Goal: Transaction & Acquisition: Purchase product/service

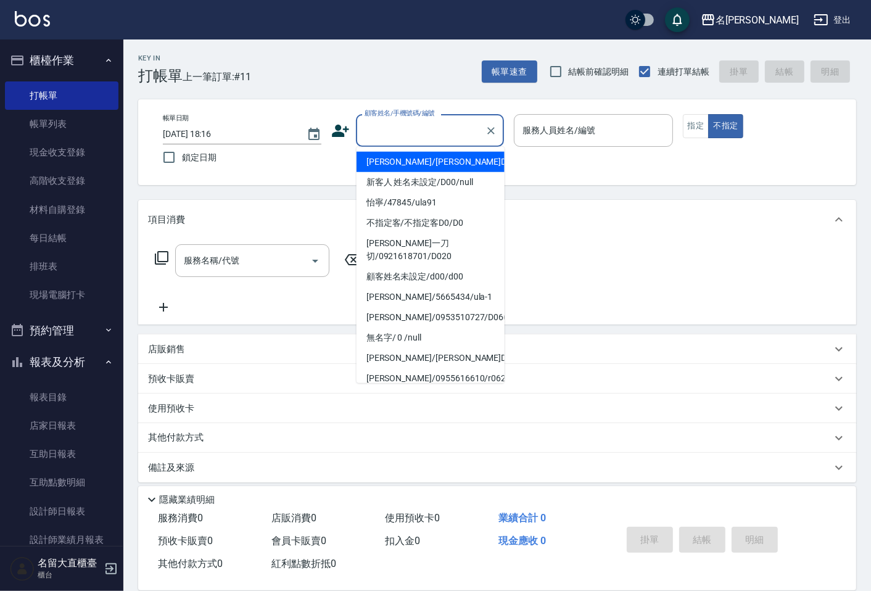
click at [387, 120] on input "顧客姓名/手機號碼/編號" at bounding box center [420, 131] width 118 height 22
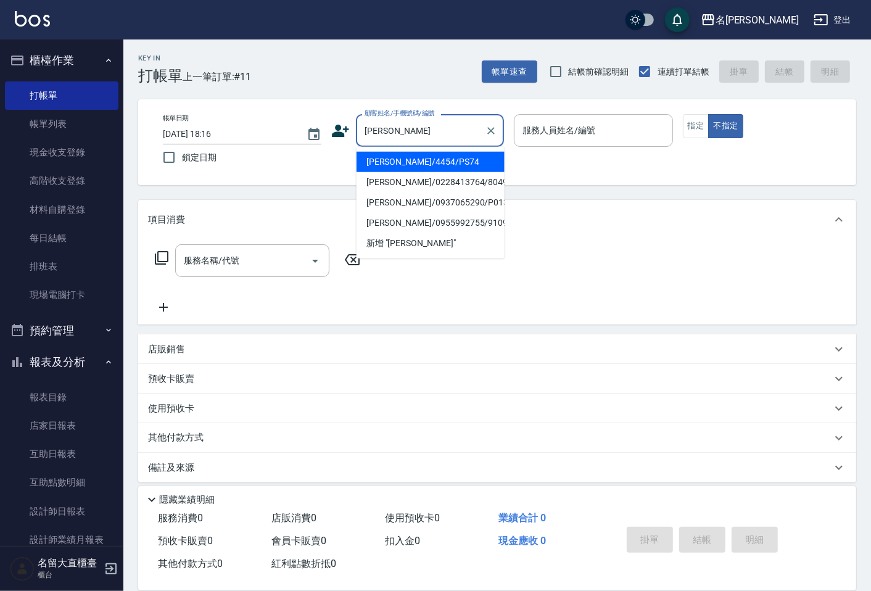
click at [460, 186] on li "[PERSON_NAME]/0228413764/8049" at bounding box center [430, 182] width 148 height 20
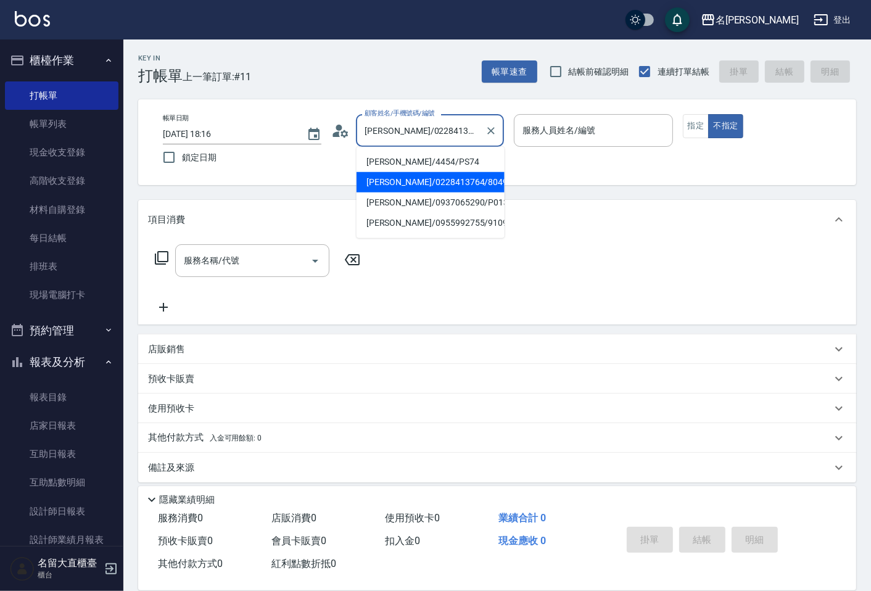
click at [438, 133] on input "[PERSON_NAME]/0228413764/8049" at bounding box center [420, 131] width 118 height 22
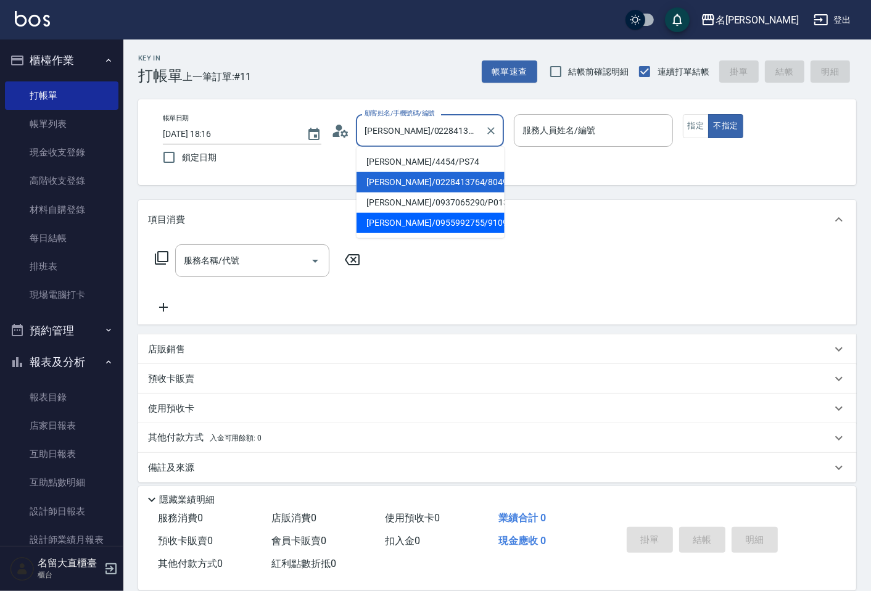
click at [439, 227] on li "[PERSON_NAME]/0955992755/910916" at bounding box center [430, 223] width 148 height 20
type input "[PERSON_NAME]/0955992755/910916"
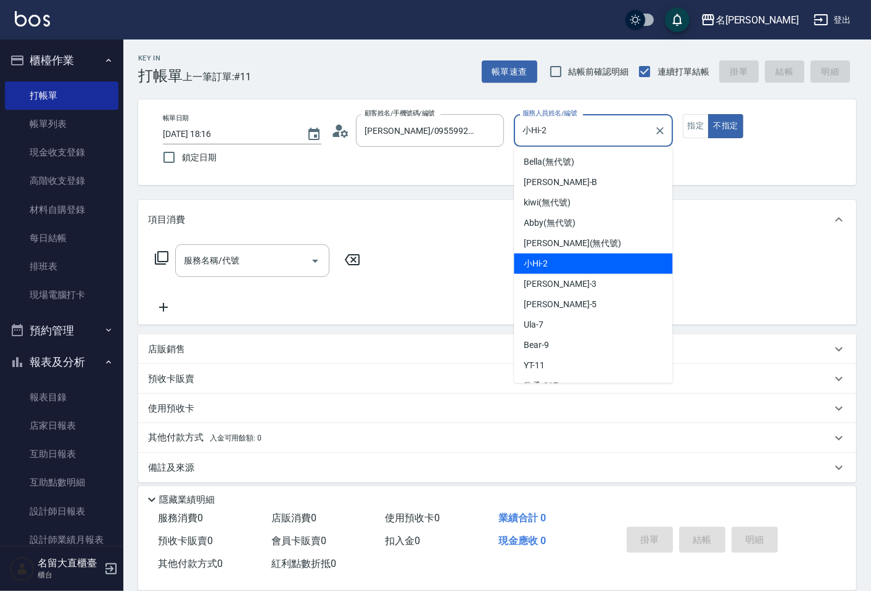
click at [604, 125] on input "小Hi-2" at bounding box center [583, 131] width 129 height 22
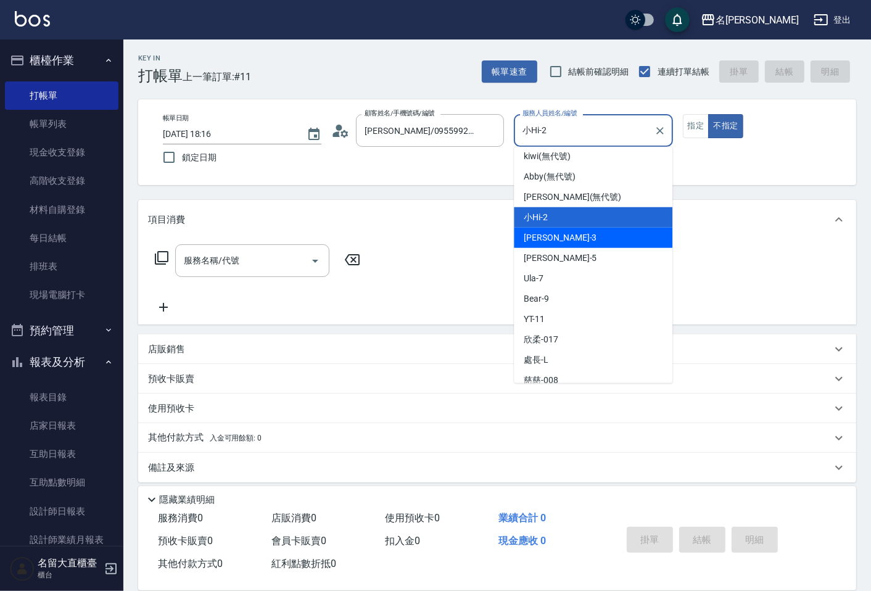
scroll to position [68, 0]
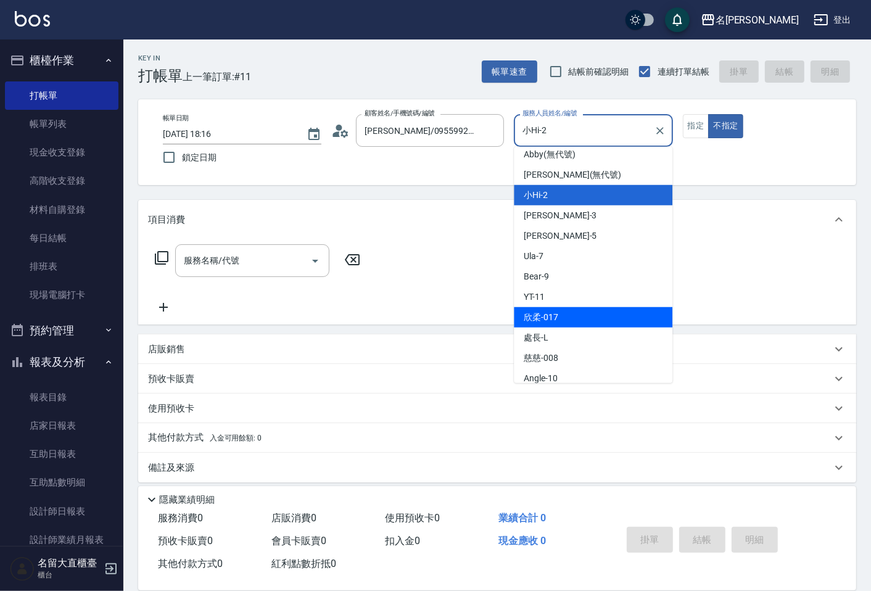
click at [584, 324] on div "欣柔 -017" at bounding box center [593, 317] width 158 height 20
type input "欣柔-017"
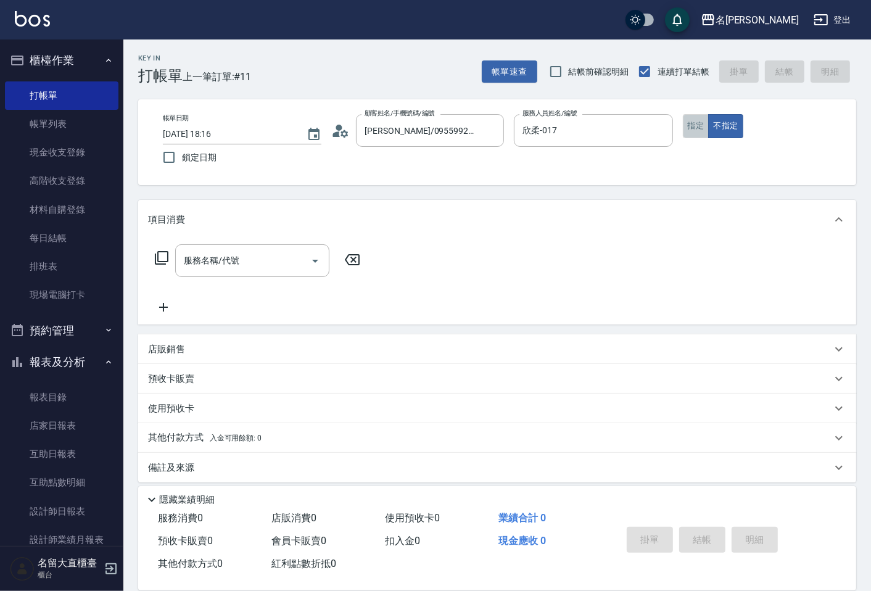
click at [700, 121] on button "指定" at bounding box center [696, 126] width 27 height 24
click at [224, 274] on div "服務名稱/代號" at bounding box center [252, 260] width 154 height 33
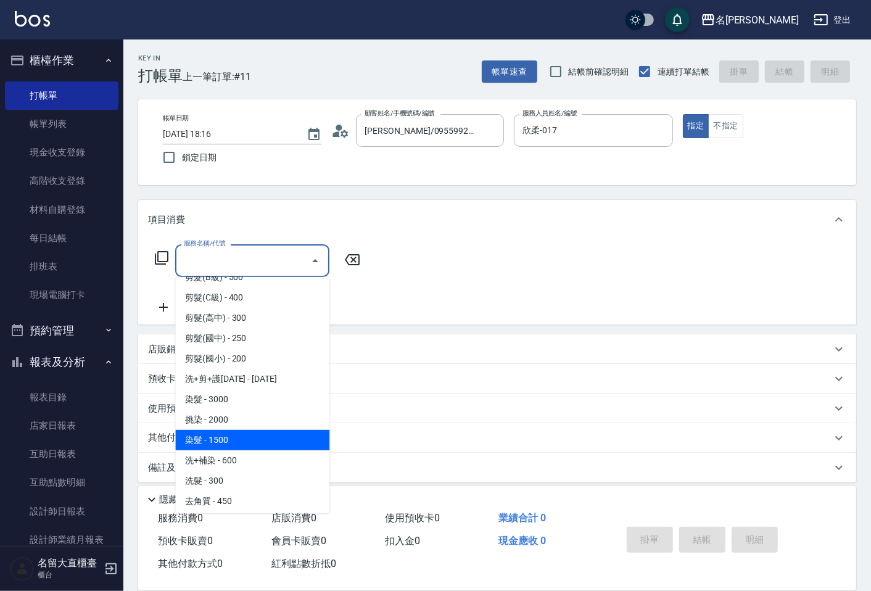
scroll to position [274, 0]
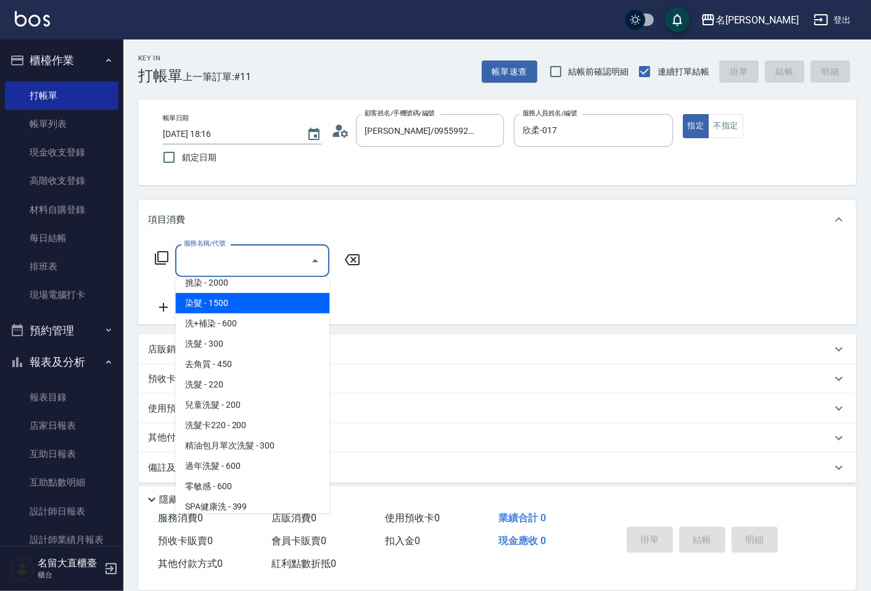
click at [241, 300] on span "染髮 - 1500" at bounding box center [252, 303] width 154 height 20
type input "染髮(403)"
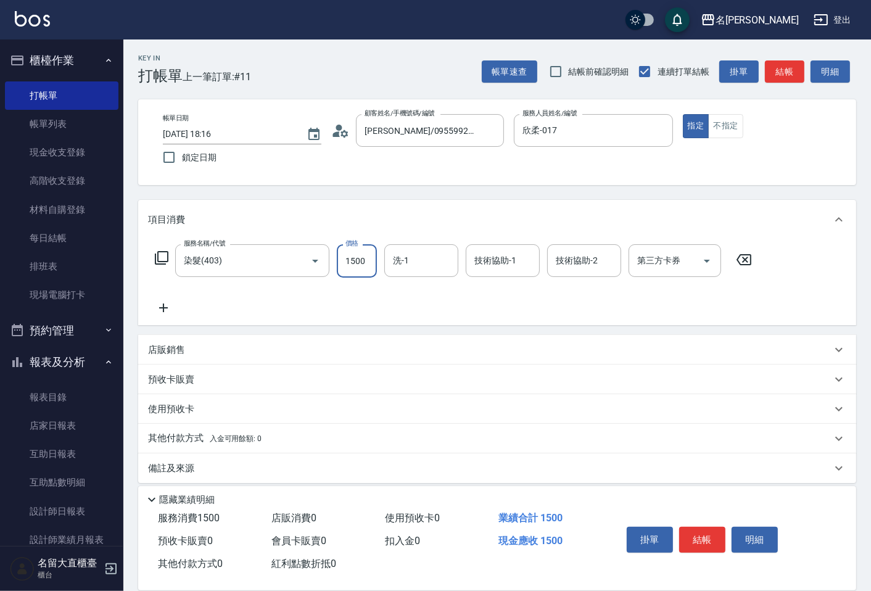
click at [352, 265] on input "1500" at bounding box center [357, 260] width 40 height 33
type input "1680"
click at [703, 541] on button "結帳" at bounding box center [702, 540] width 46 height 26
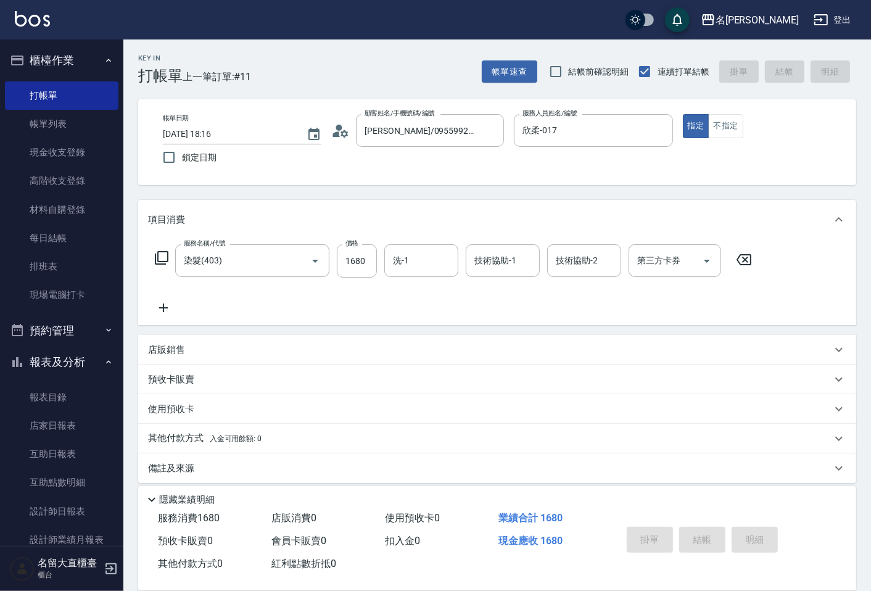
type input "[DATE] 19:06"
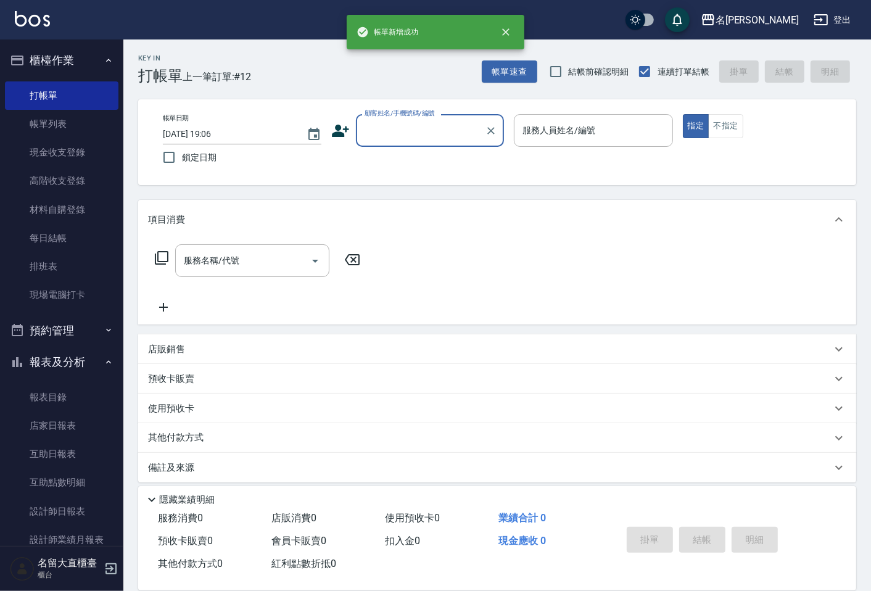
click at [406, 126] on input "顧客姓名/手機號碼/編號" at bounding box center [420, 131] width 118 height 22
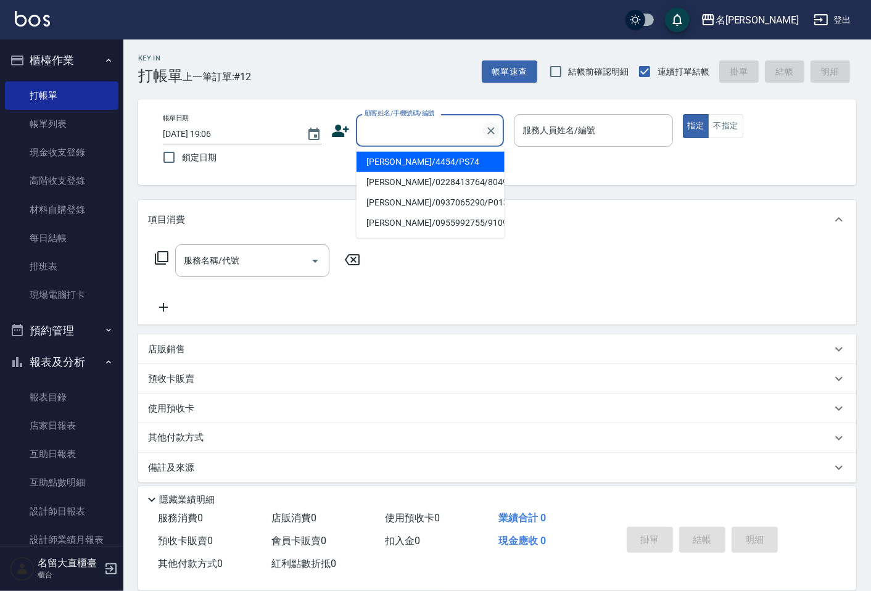
click at [496, 133] on icon "Clear" at bounding box center [491, 131] width 12 height 12
click at [495, 132] on icon "Clear" at bounding box center [491, 131] width 12 height 12
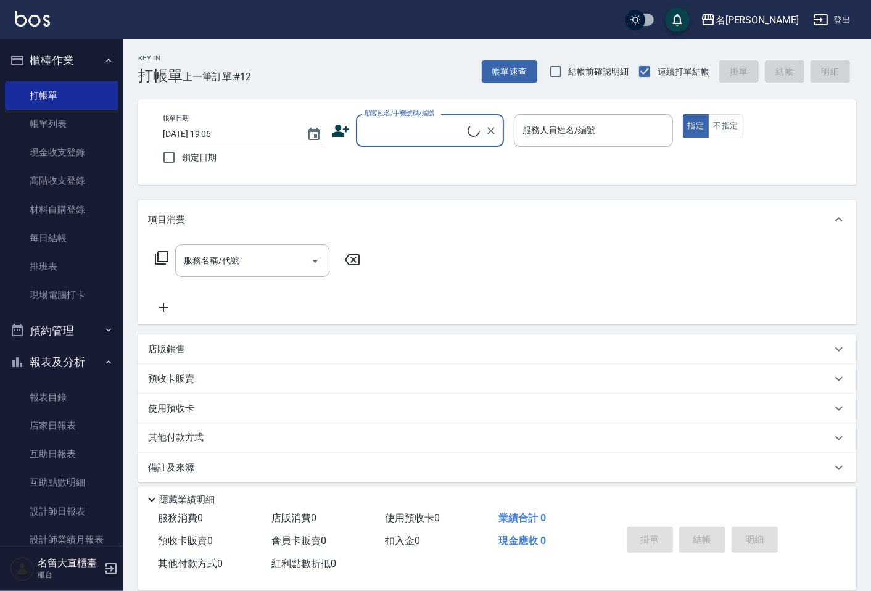
click at [445, 134] on input "顧客姓名/手機號碼/編號" at bounding box center [414, 131] width 106 height 22
click at [432, 131] on input "顧客姓名/手機號碼/編號" at bounding box center [420, 131] width 118 height 22
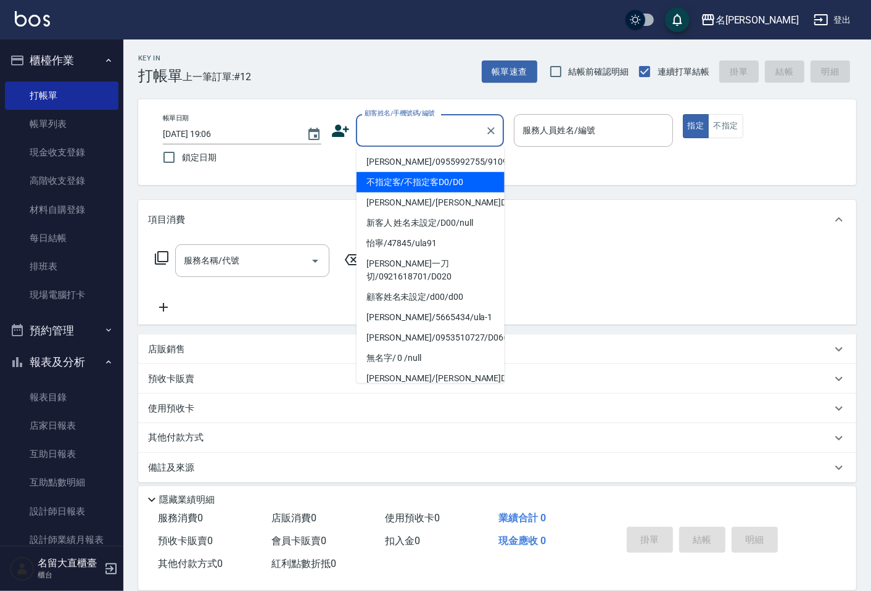
click at [435, 186] on li "不指定客/不指定客D0/D0" at bounding box center [430, 182] width 148 height 20
type input "不指定客/不指定客D0/D0"
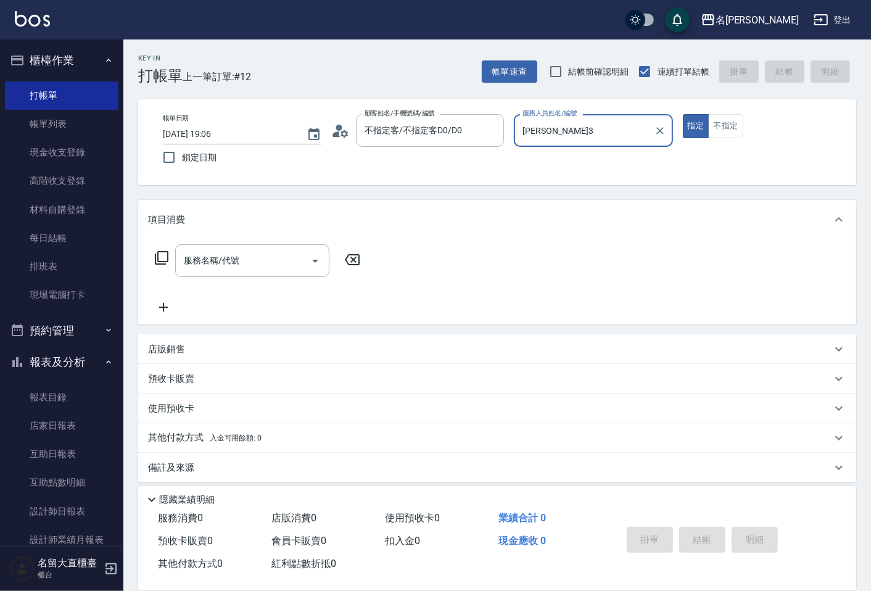
click at [540, 132] on input "[PERSON_NAME]3" at bounding box center [583, 131] width 129 height 22
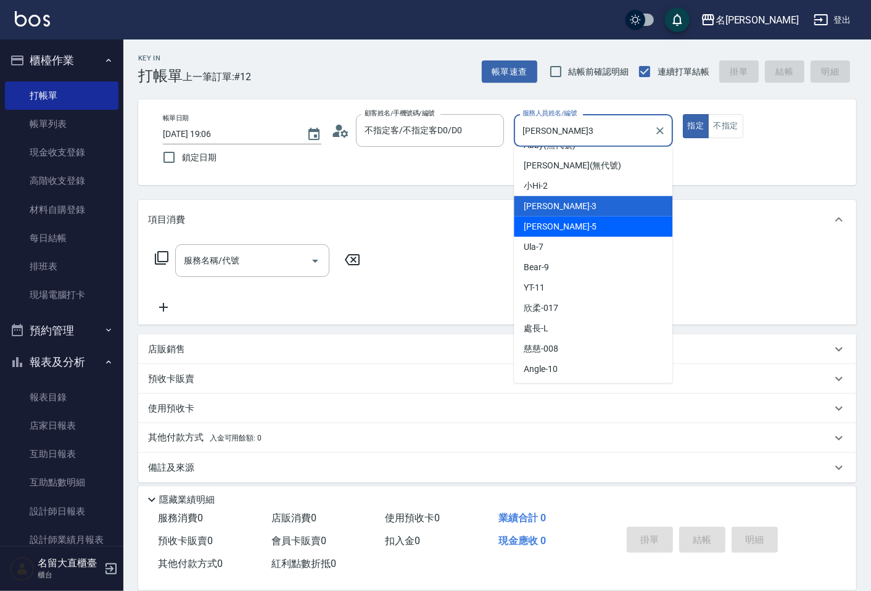
scroll to position [137, 0]
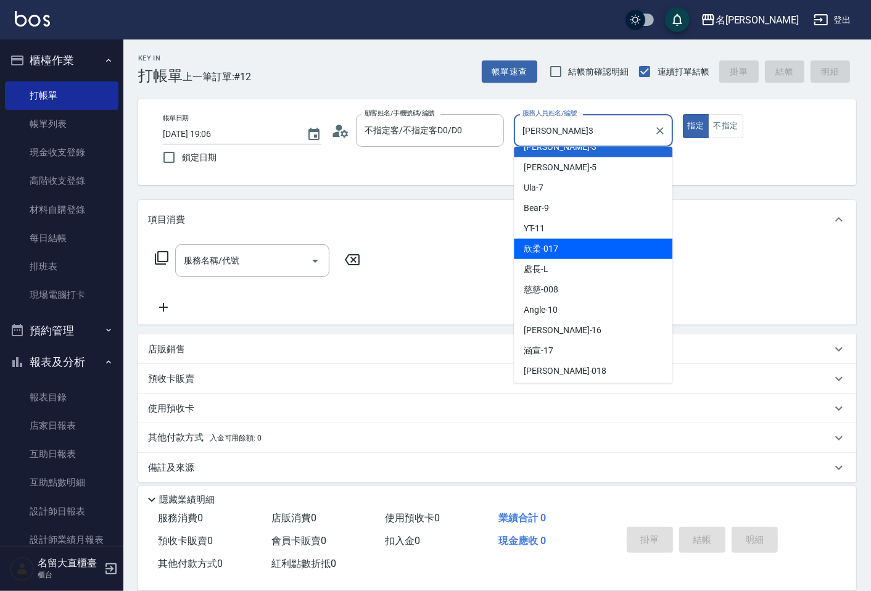
click at [582, 247] on div "欣柔 -017" at bounding box center [593, 249] width 158 height 20
type input "欣柔-017"
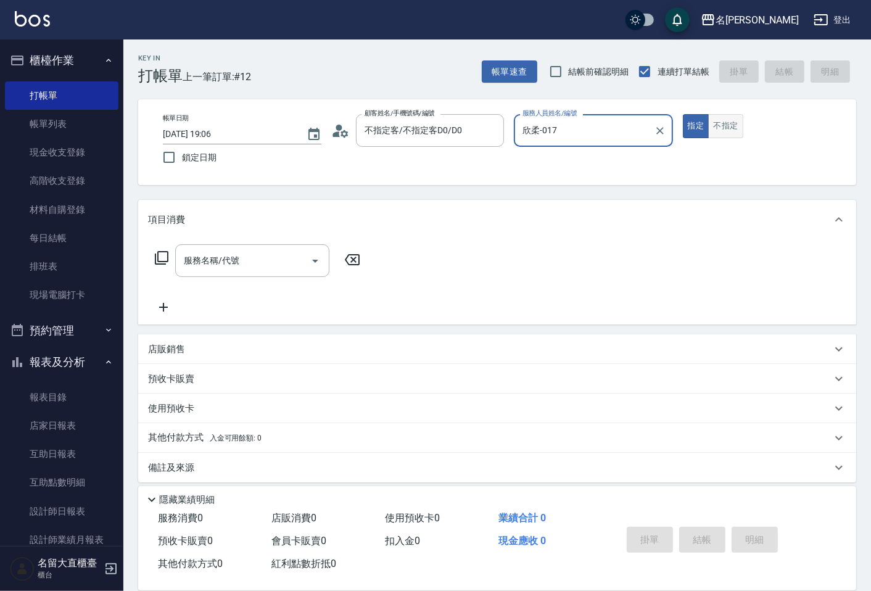
click at [727, 120] on button "不指定" at bounding box center [725, 126] width 35 height 24
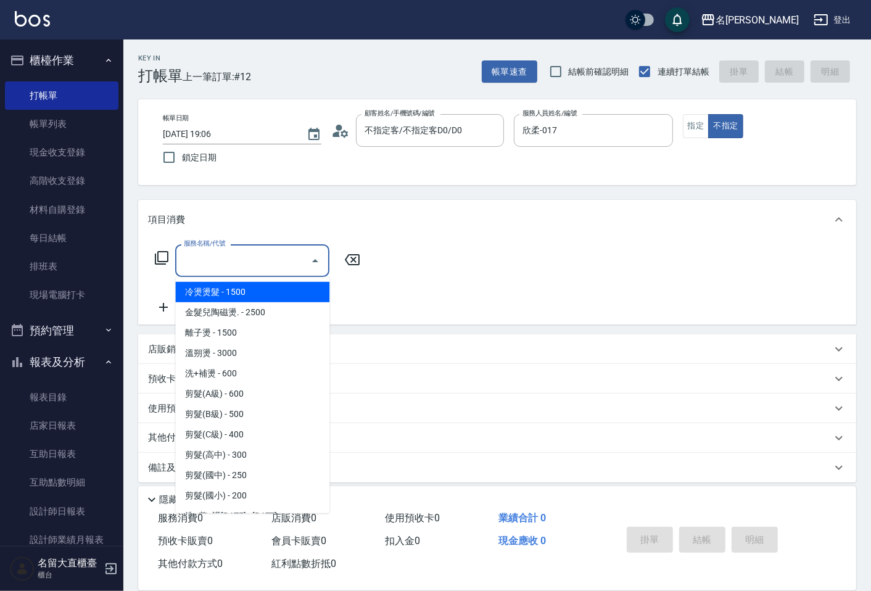
click at [232, 271] on input "服務名稱/代號" at bounding box center [243, 261] width 125 height 22
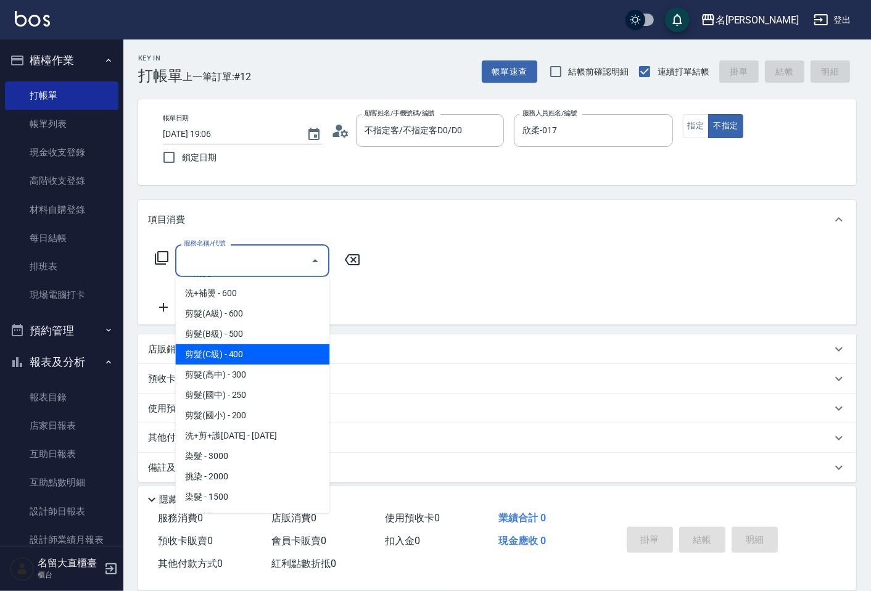
scroll to position [205, 0]
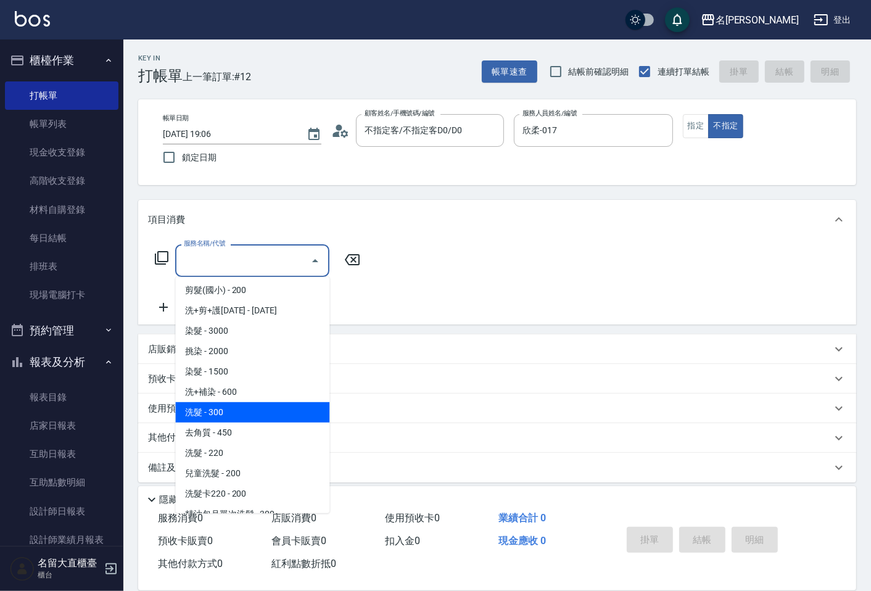
click at [262, 403] on span "洗髮 - 300" at bounding box center [252, 412] width 154 height 20
type input "洗髮(500)"
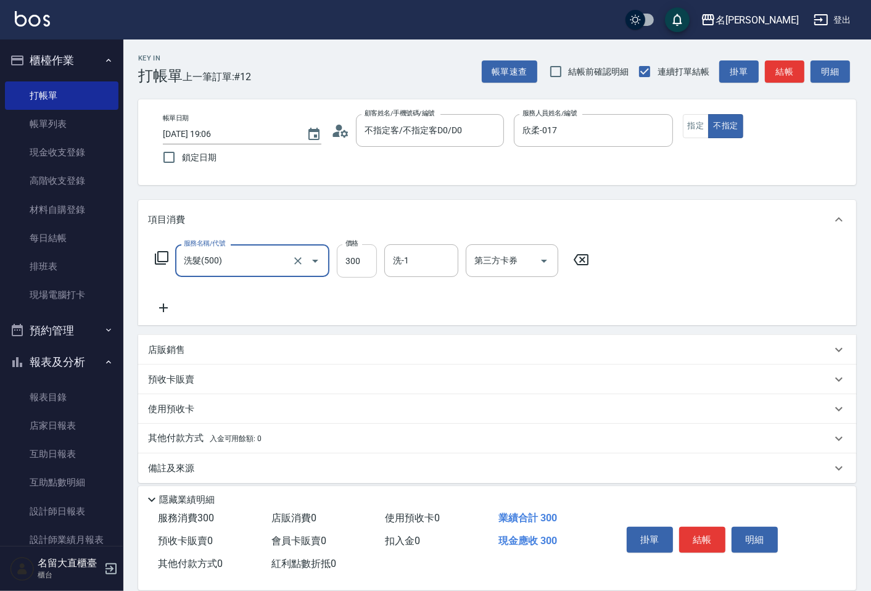
click at [358, 259] on input "300" at bounding box center [357, 260] width 40 height 33
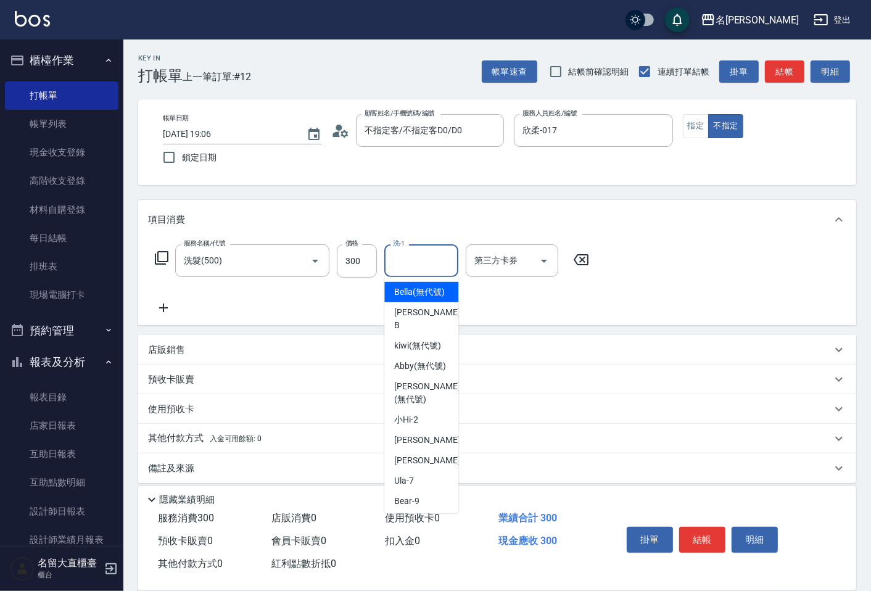
click at [407, 267] on input "洗-1" at bounding box center [421, 261] width 63 height 22
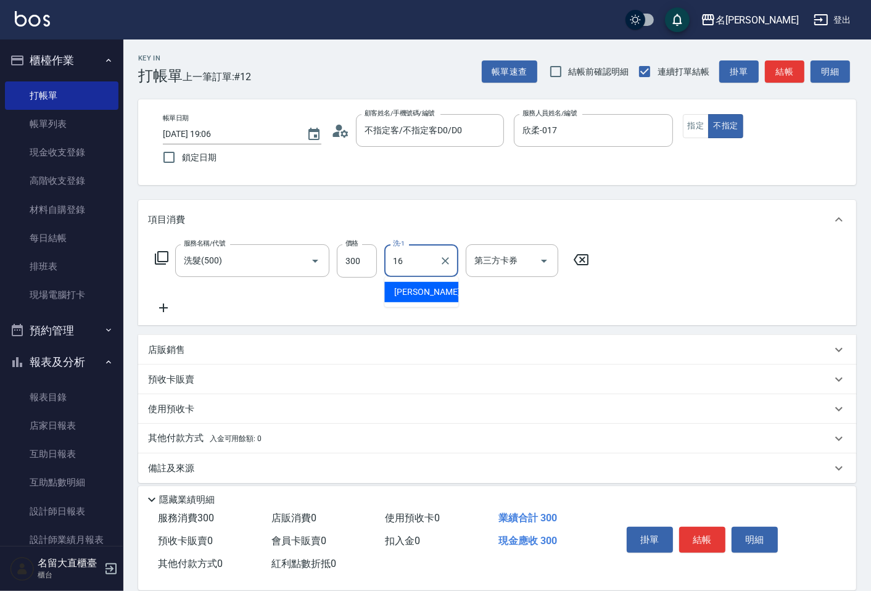
click at [416, 272] on div "16 洗-1" at bounding box center [421, 260] width 74 height 33
click at [416, 280] on ul "[PERSON_NAME] -16" at bounding box center [421, 292] width 74 height 30
click at [416, 284] on div "[PERSON_NAME] -16" at bounding box center [421, 292] width 74 height 20
type input "[PERSON_NAME]-16"
click at [162, 307] on icon at bounding box center [163, 307] width 9 height 9
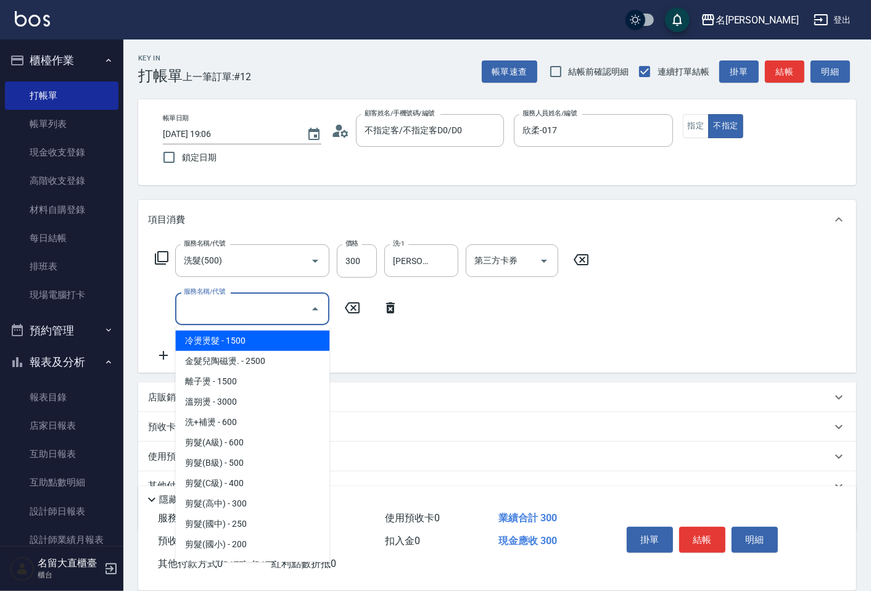
click at [218, 307] on input "服務名稱/代號" at bounding box center [243, 309] width 125 height 22
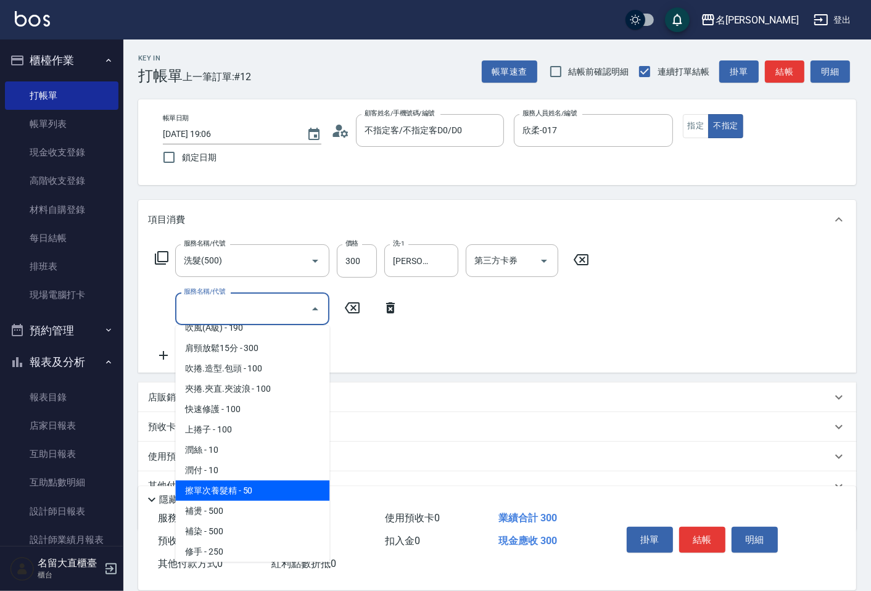
scroll to position [1027, 0]
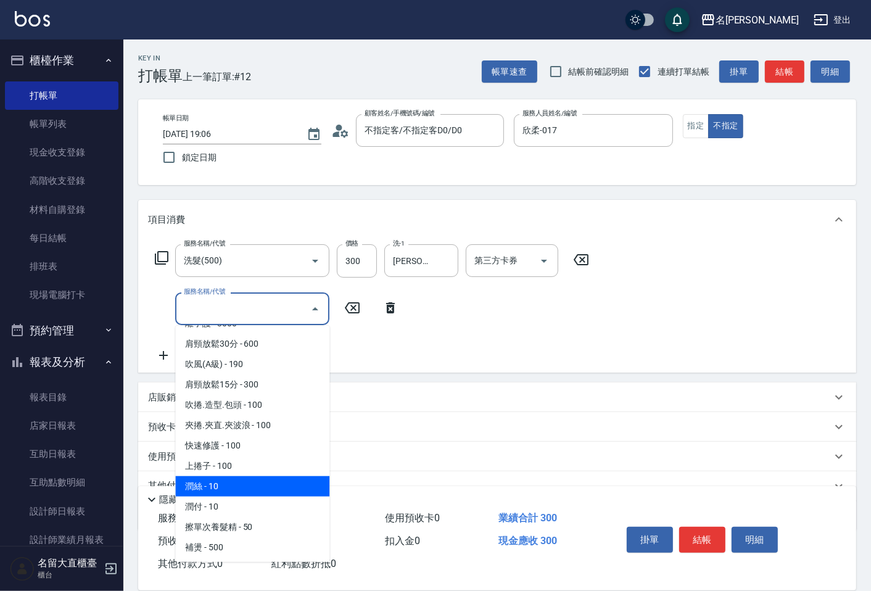
click at [237, 476] on span "潤絲 - 10" at bounding box center [252, 486] width 154 height 20
type input "潤絲(802)"
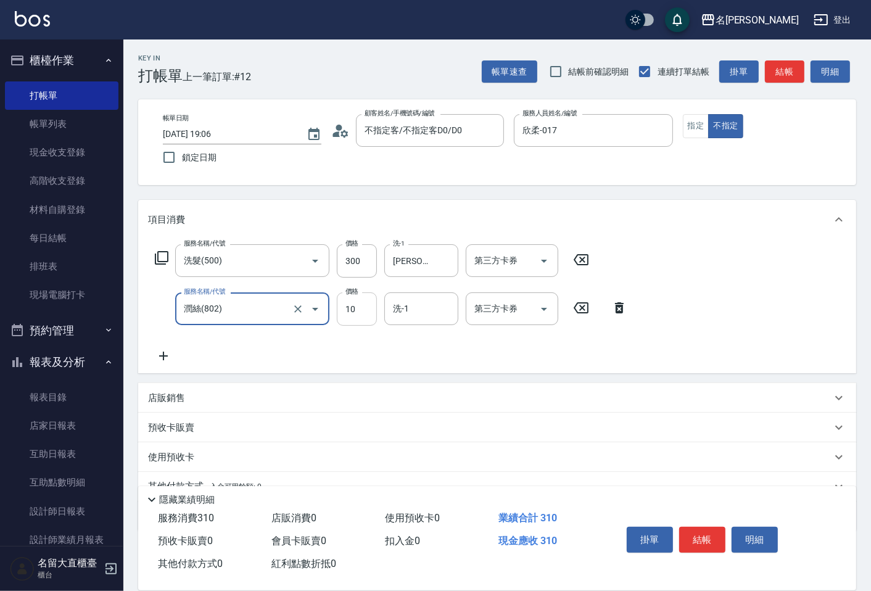
click at [359, 307] on input "10" at bounding box center [357, 308] width 40 height 33
type input "20"
click at [401, 326] on div "服務名稱/代號 洗髮(500) 服務名稱/代號 價格 300 價格 洗-1 嘉玲-16 洗-1 第三方卡券 第三方卡券 服務名稱/代號 潤絲(802) 服務名…" at bounding box center [391, 303] width 487 height 119
click at [413, 311] on input "洗-1" at bounding box center [421, 309] width 63 height 22
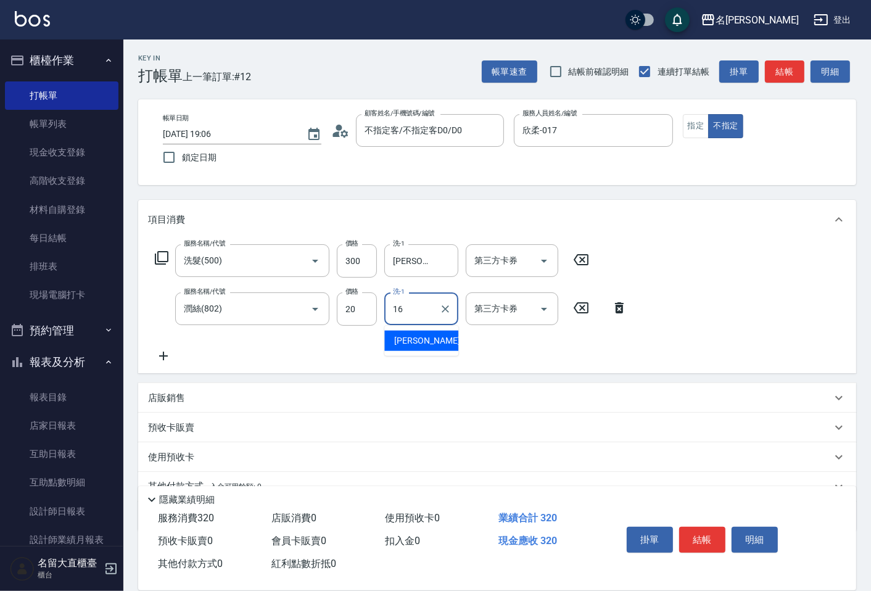
click at [426, 341] on div "[PERSON_NAME] -16" at bounding box center [421, 341] width 74 height 20
type input "[PERSON_NAME]-16"
click at [691, 531] on button "結帳" at bounding box center [702, 540] width 46 height 26
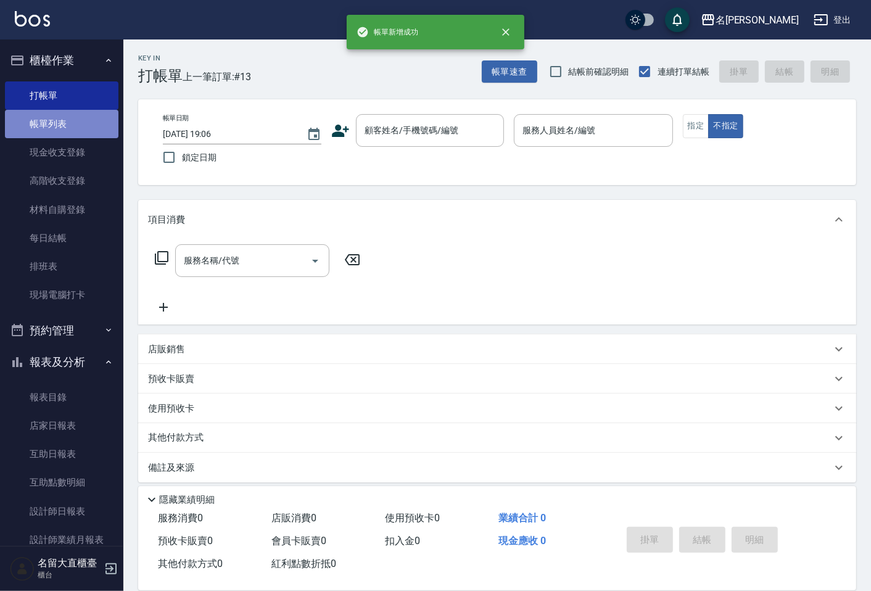
click at [66, 115] on link "帳單列表" at bounding box center [61, 124] width 113 height 28
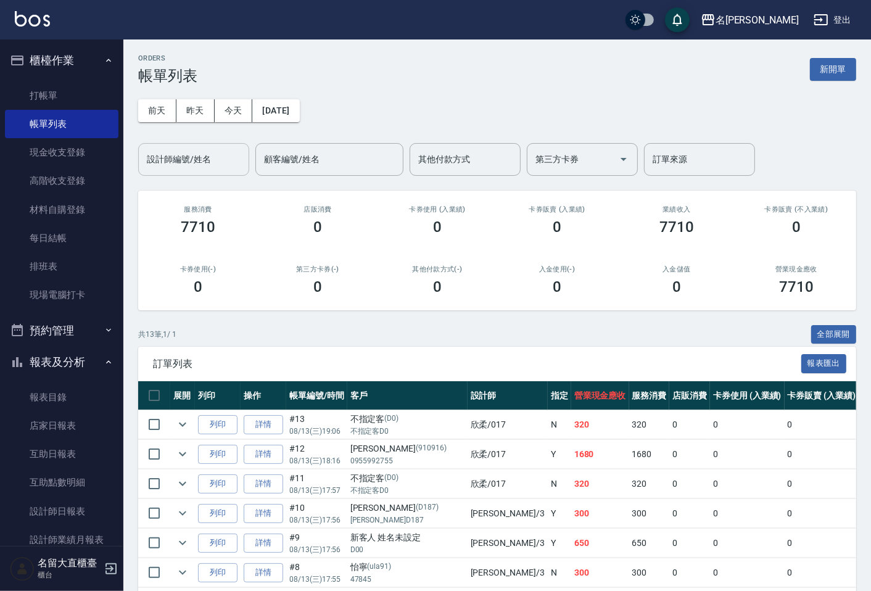
click at [181, 164] on input "設計師編號/姓名" at bounding box center [194, 160] width 100 height 22
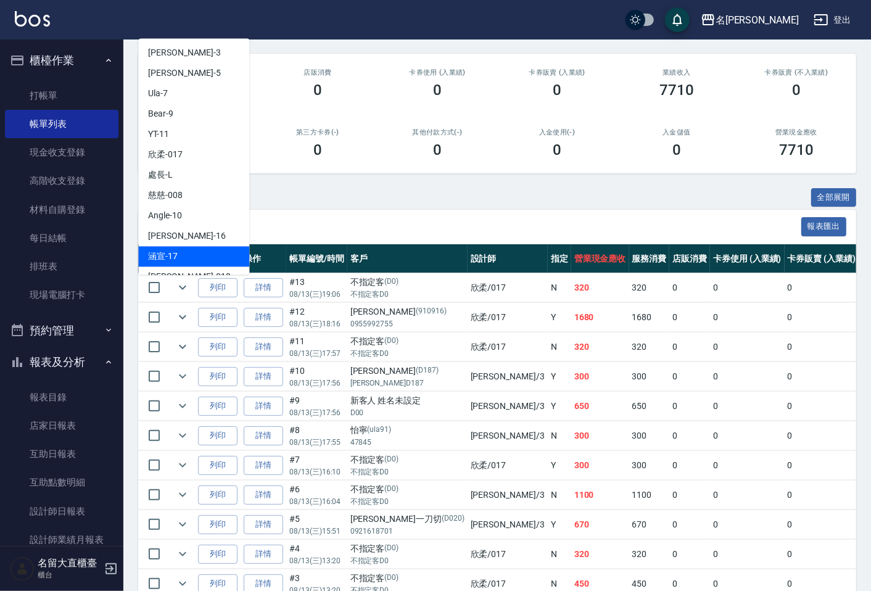
scroll to position [112, 0]
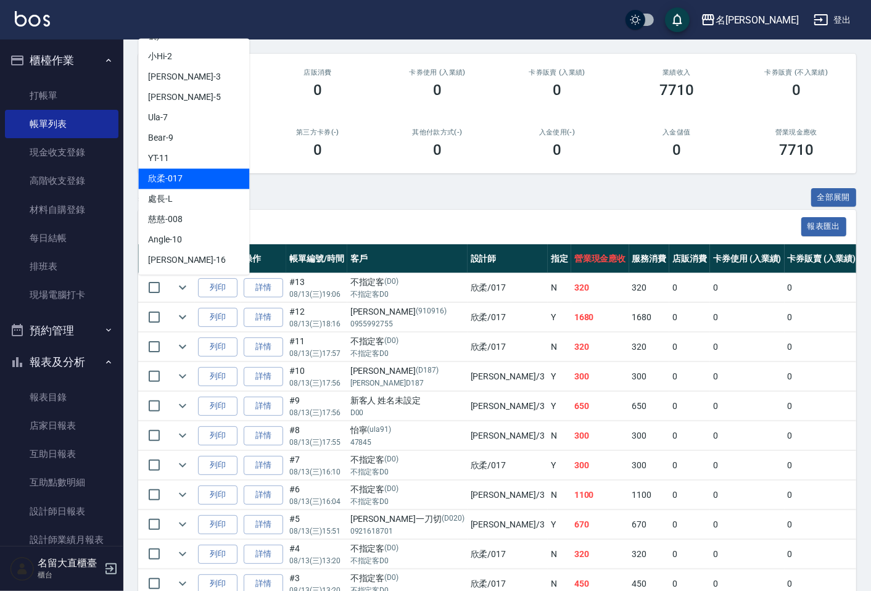
click at [175, 172] on span "欣柔 -017" at bounding box center [165, 178] width 35 height 13
type input "欣柔-017"
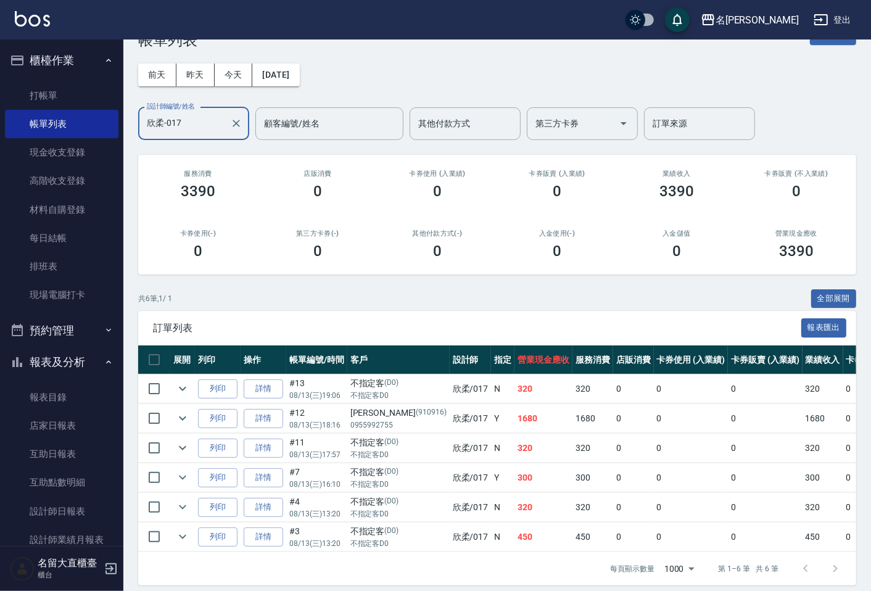
scroll to position [56, 0]
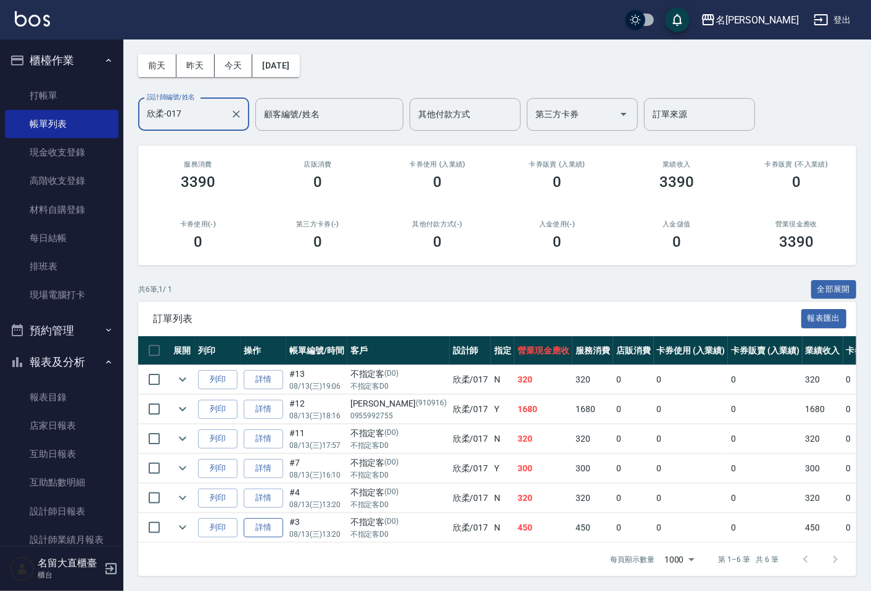
click at [245, 521] on link "詳情" at bounding box center [263, 527] width 39 height 19
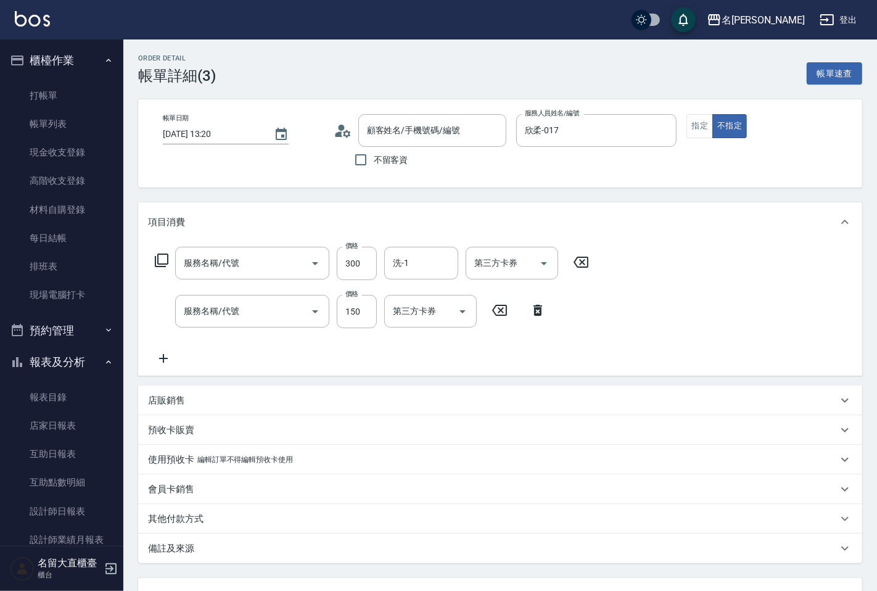
type input "[DATE] 13:20"
type input "欣柔-017"
type input "洗髮(500)"
type input "剪髮(B級)(302)"
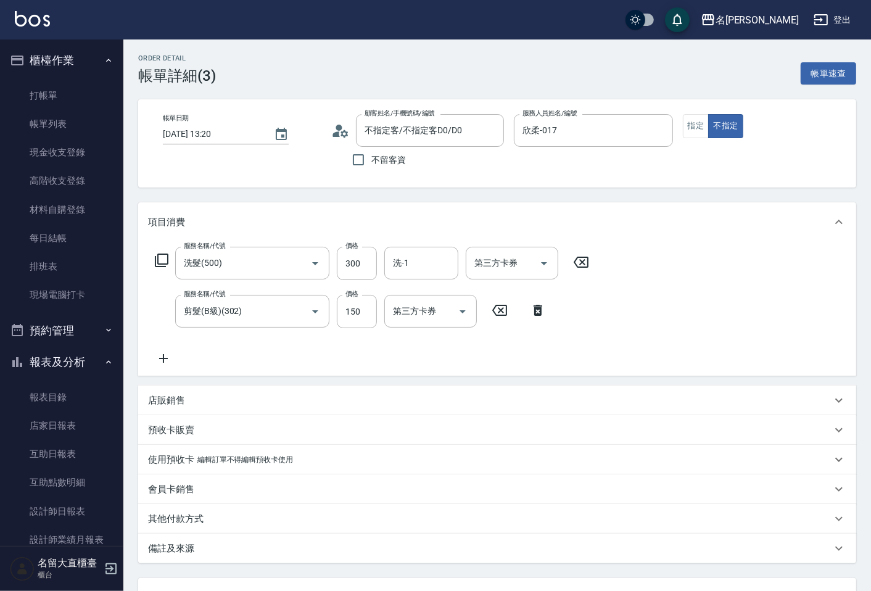
type input "不指定客/不指定客D0/D0"
click at [406, 273] on input "洗-1" at bounding box center [421, 263] width 63 height 22
click at [434, 298] on div "[PERSON_NAME] -16" at bounding box center [421, 294] width 74 height 20
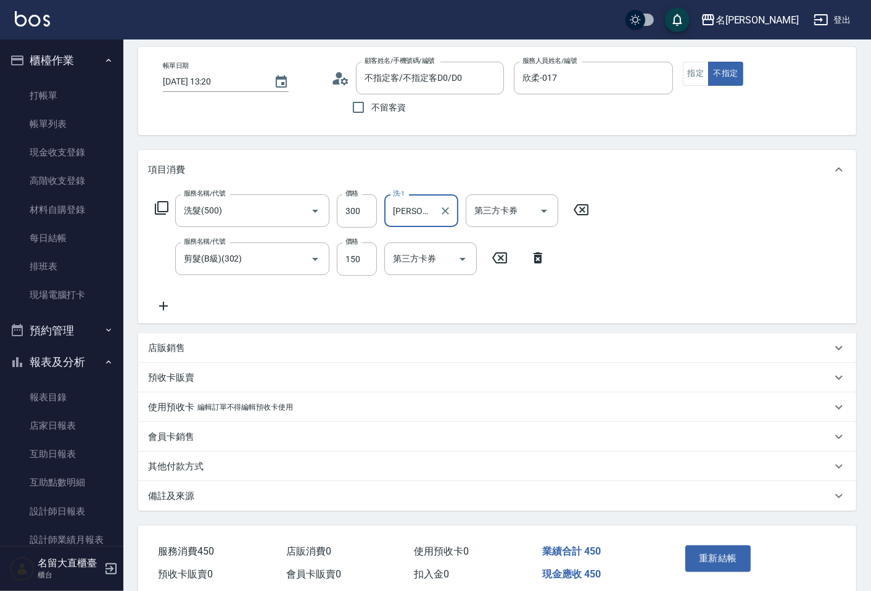
scroll to position [103, 0]
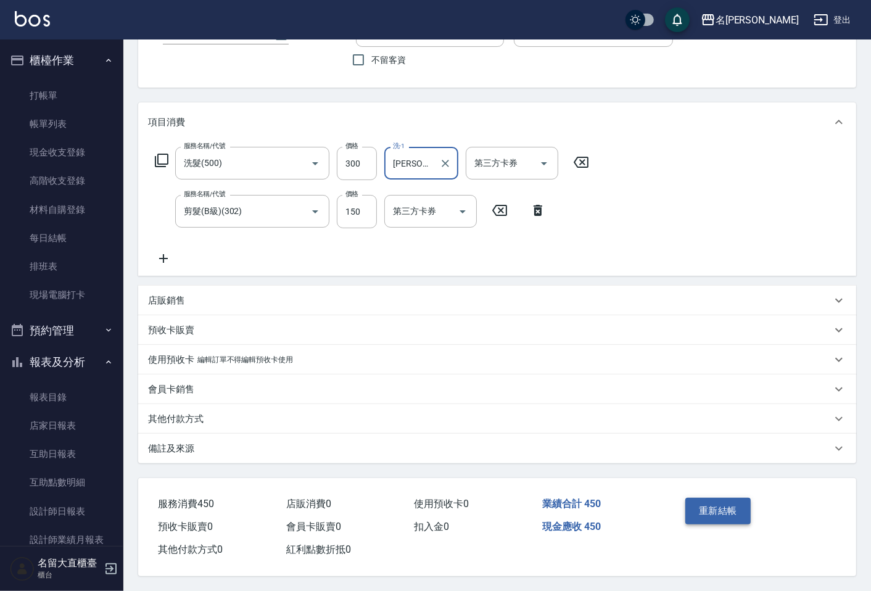
type input "[PERSON_NAME]-16"
click at [713, 501] on button "重新結帳" at bounding box center [717, 511] width 65 height 26
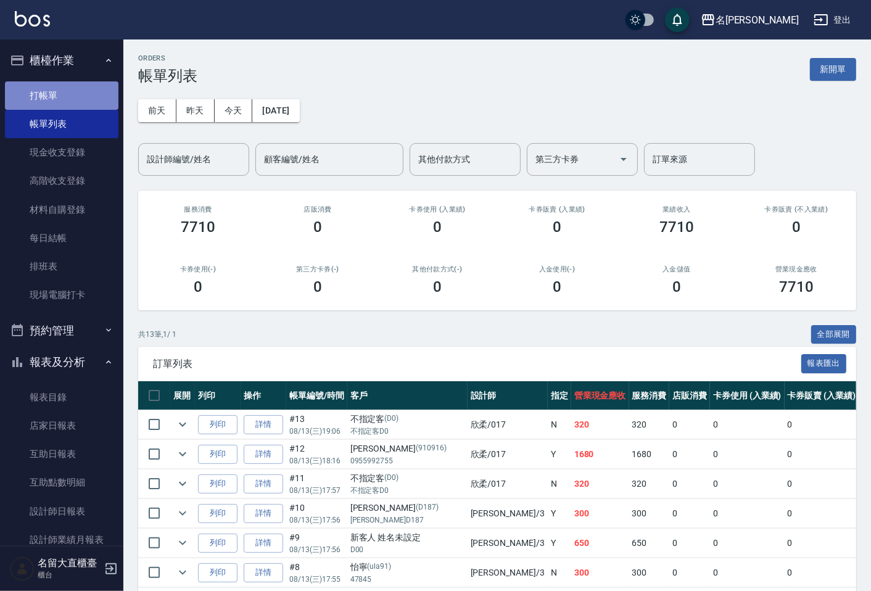
click at [91, 97] on link "打帳單" at bounding box center [61, 95] width 113 height 28
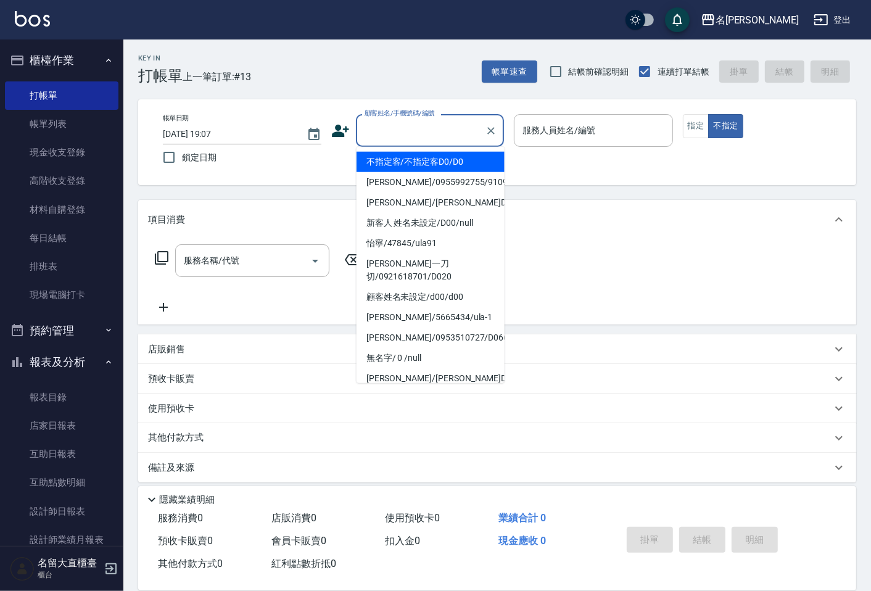
click at [435, 137] on input "顧客姓名/手機號碼/編號" at bounding box center [420, 131] width 118 height 22
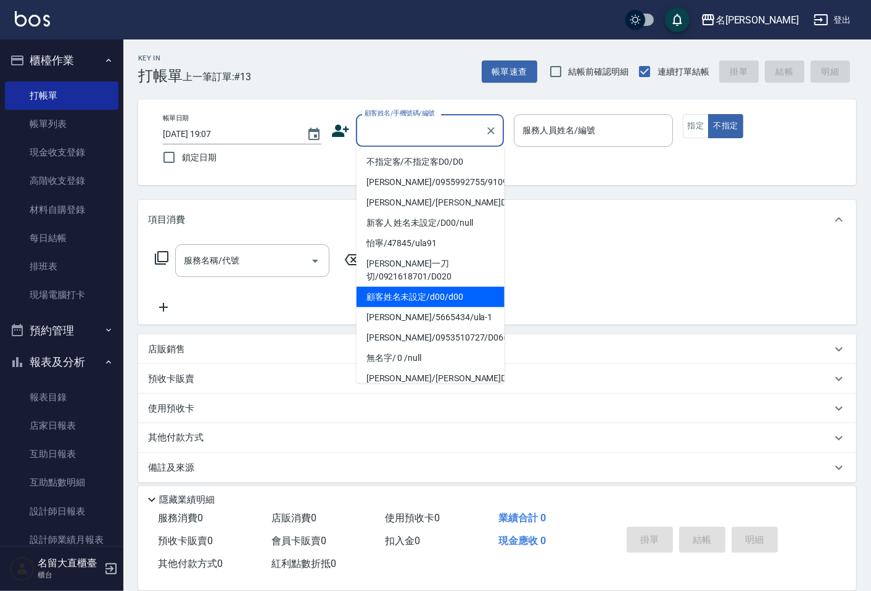
drag, startPoint x: 445, startPoint y: 297, endPoint x: 479, endPoint y: 263, distance: 48.4
click at [445, 296] on li "顧客姓名未設定/d00/d00" at bounding box center [430, 297] width 148 height 20
type input "顧客姓名未設定/d00/d00"
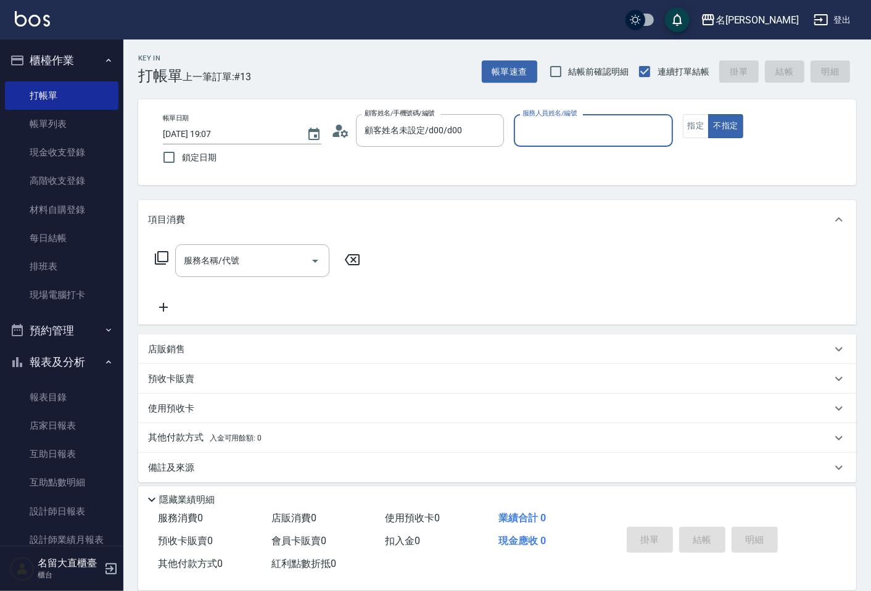
click at [570, 120] on input "服務人員姓名/編號" at bounding box center [592, 131] width 147 height 22
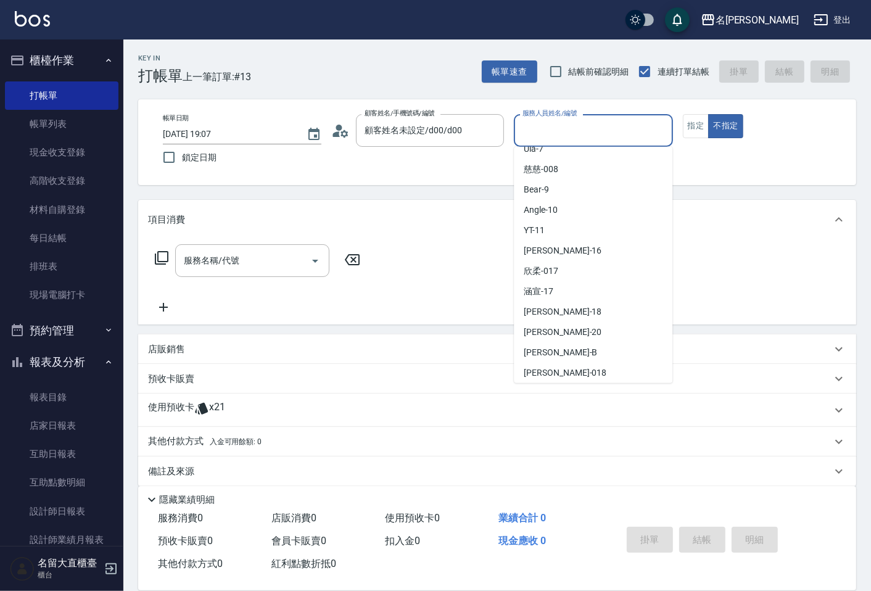
scroll to position [180, 0]
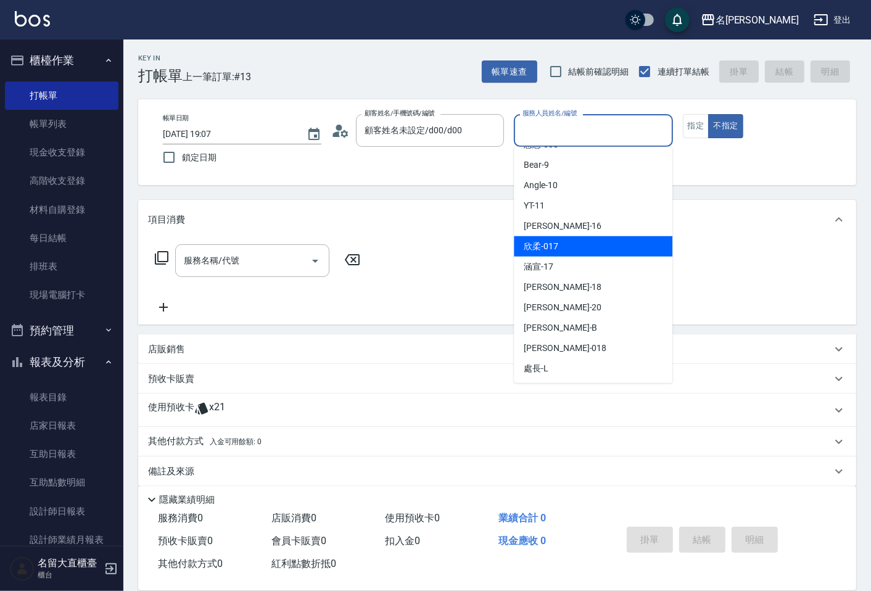
click at [564, 247] on div "欣柔 -017" at bounding box center [593, 246] width 158 height 20
type input "欣柔-017"
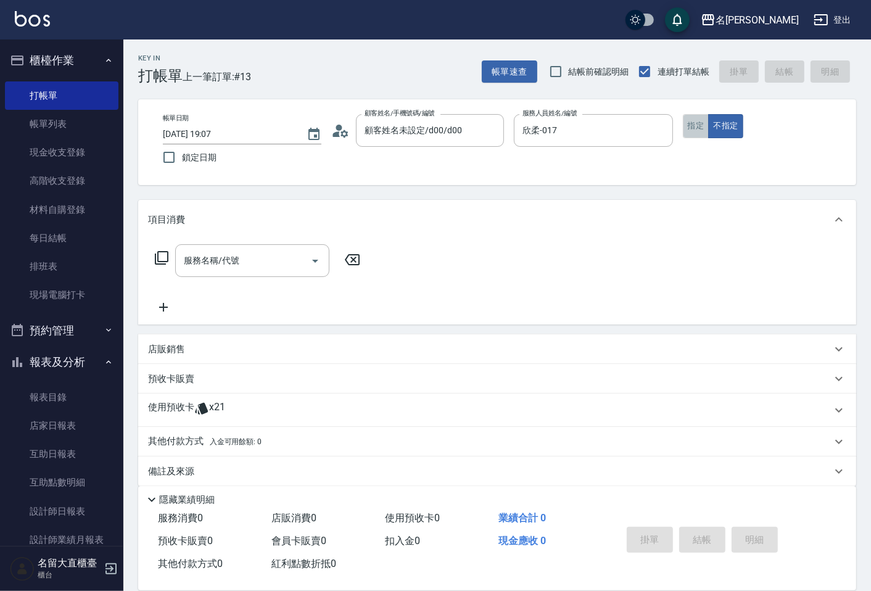
click at [688, 121] on button "指定" at bounding box center [696, 126] width 27 height 24
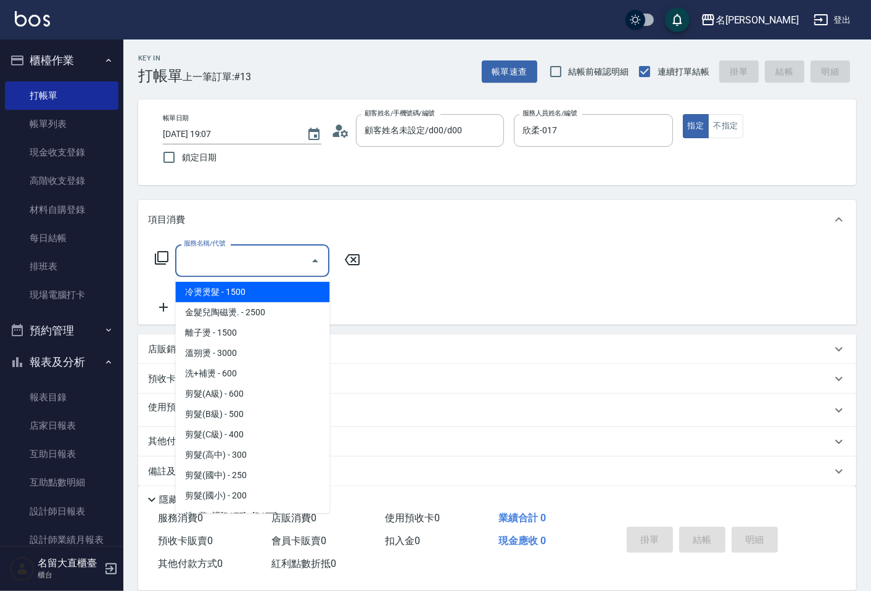
click at [197, 267] on input "服務名稱/代號" at bounding box center [243, 261] width 125 height 22
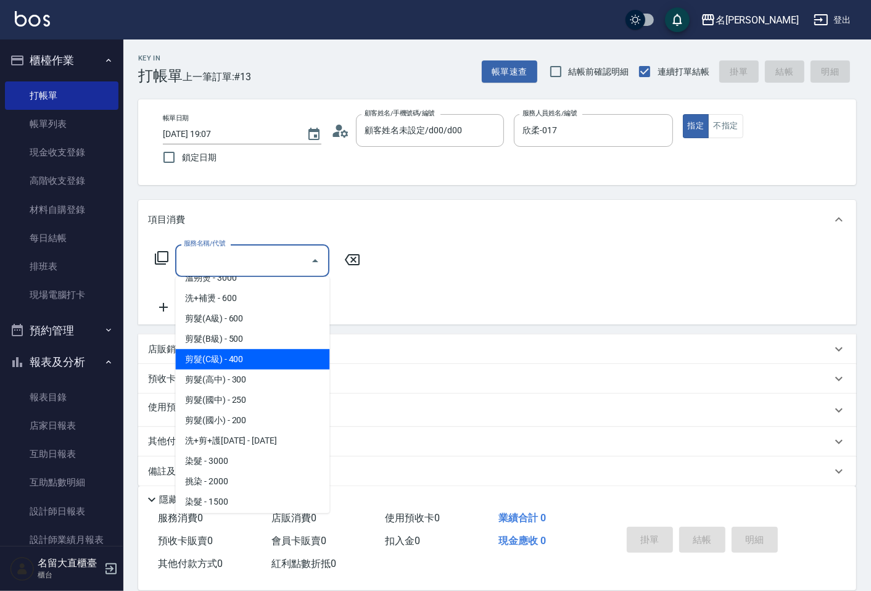
scroll to position [137, 0]
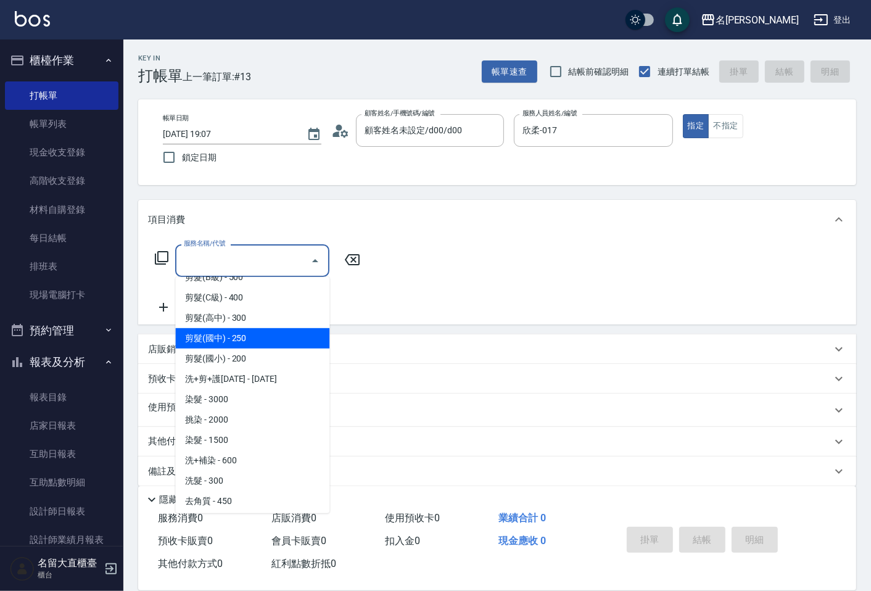
click at [257, 318] on span "剪髮(高中) - 300" at bounding box center [252, 318] width 154 height 20
type input "剪髮(高中)(307)"
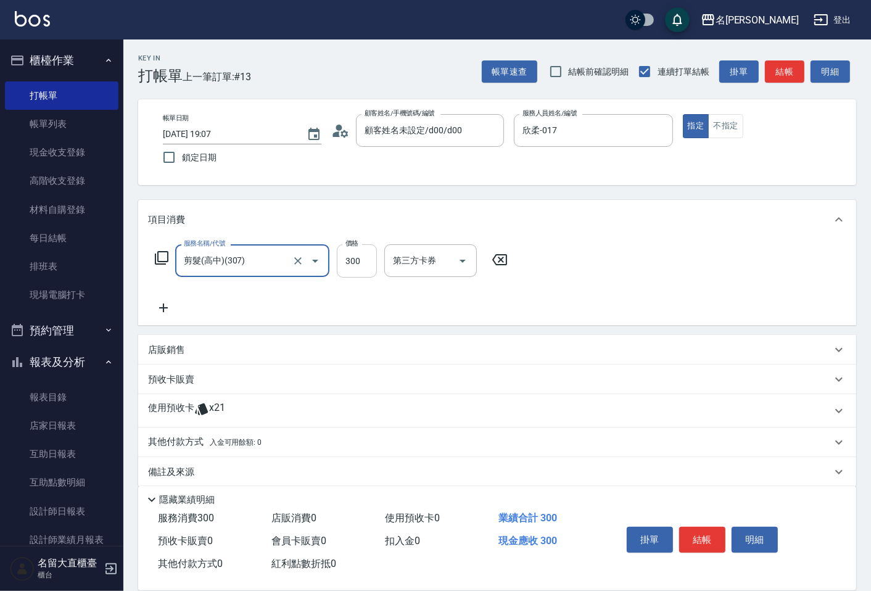
click at [374, 267] on input "300" at bounding box center [357, 260] width 40 height 33
type input "150"
click at [689, 532] on button "結帳" at bounding box center [702, 540] width 46 height 26
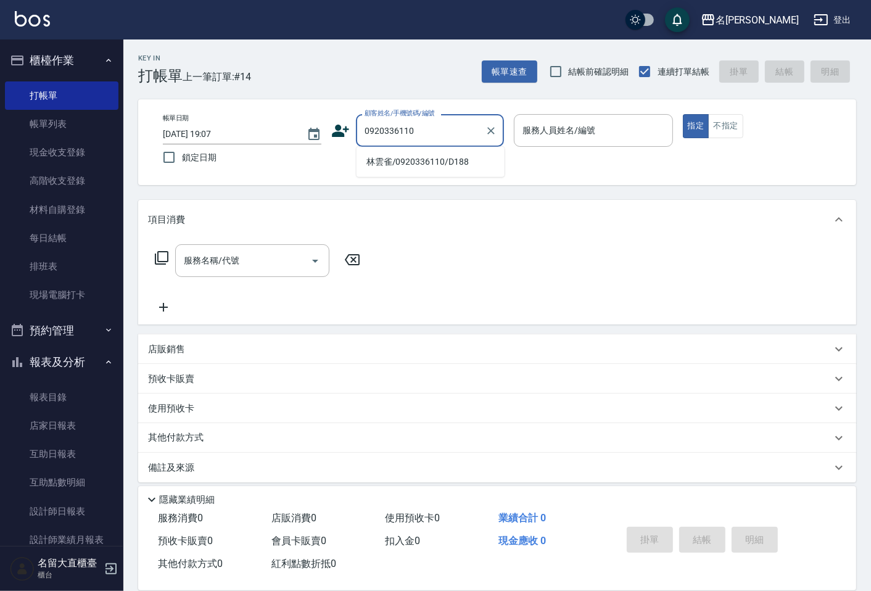
type input "0920336110"
drag, startPoint x: 691, startPoint y: 527, endPoint x: 422, endPoint y: 128, distance: 481.2
click at [422, 128] on input "顧客姓名/手機號碼/編號" at bounding box center [420, 131] width 118 height 22
click at [419, 164] on li "林雲雀/0920336110/D188" at bounding box center [430, 162] width 148 height 20
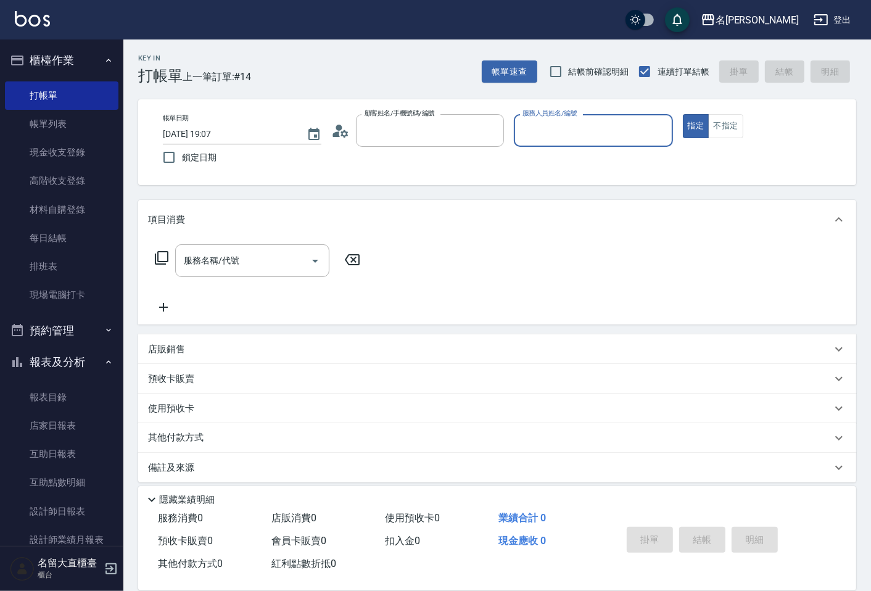
type input "林雲雀/0920336110/D188"
type input "."
click at [683, 114] on button "指定" at bounding box center [696, 126] width 27 height 24
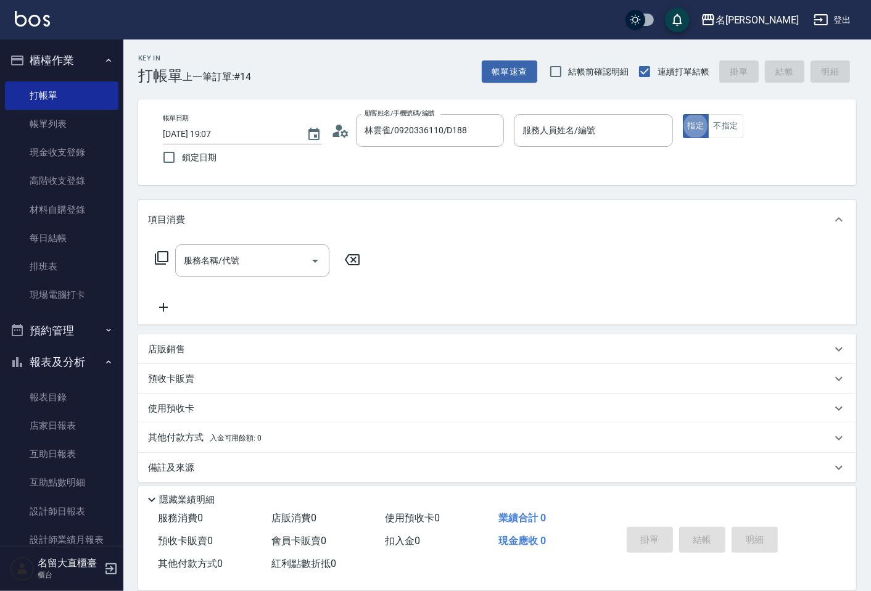
type button "true"
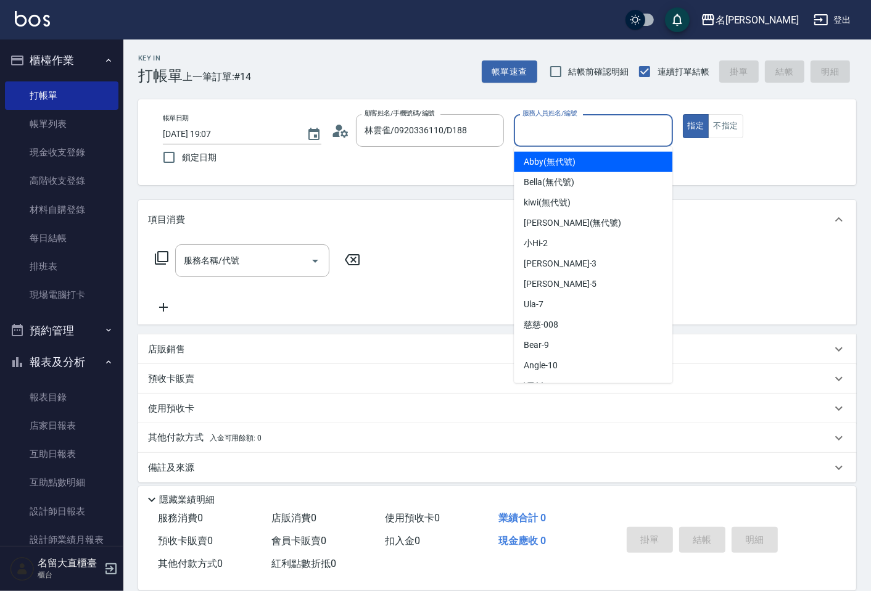
click at [597, 136] on input "服務人員姓名/編號" at bounding box center [592, 131] width 147 height 22
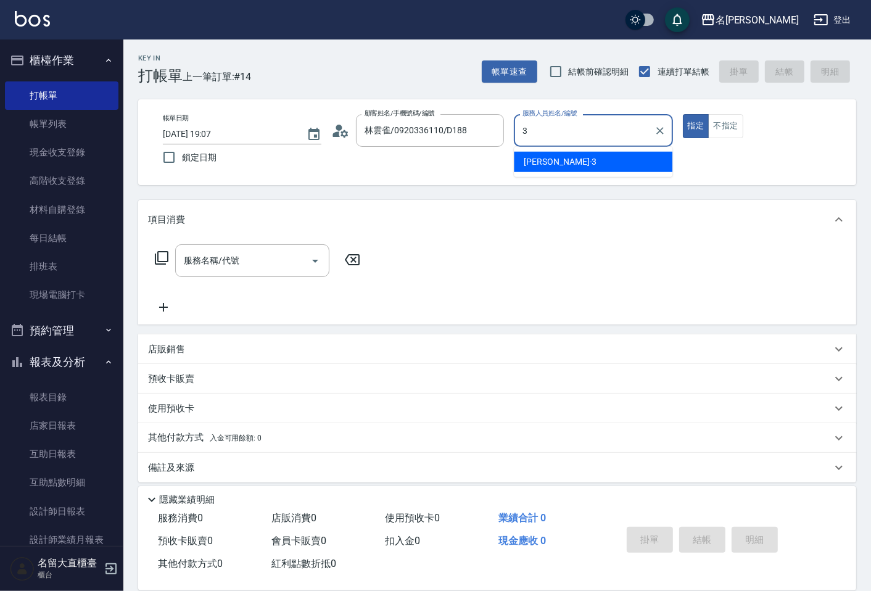
type input "[PERSON_NAME]3"
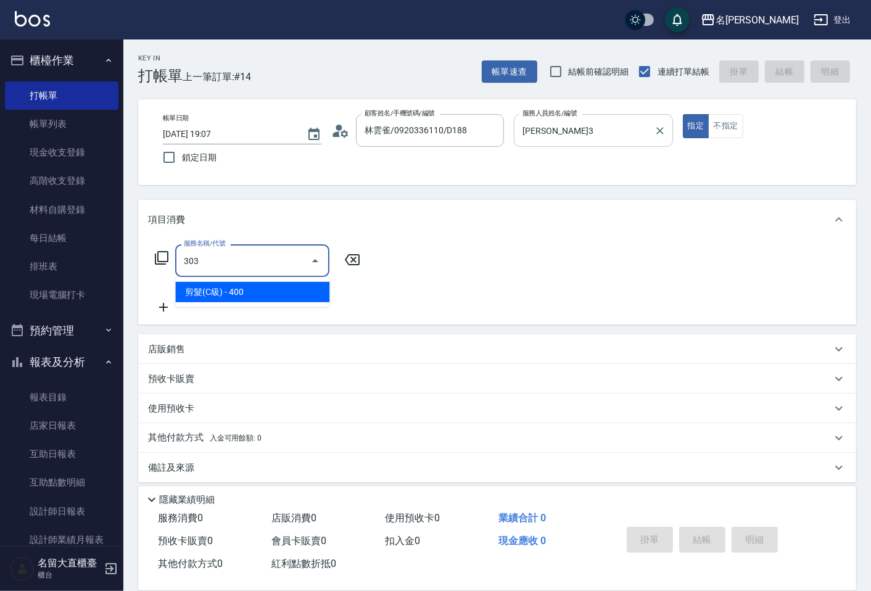
type input "剪髮(C級)(303)"
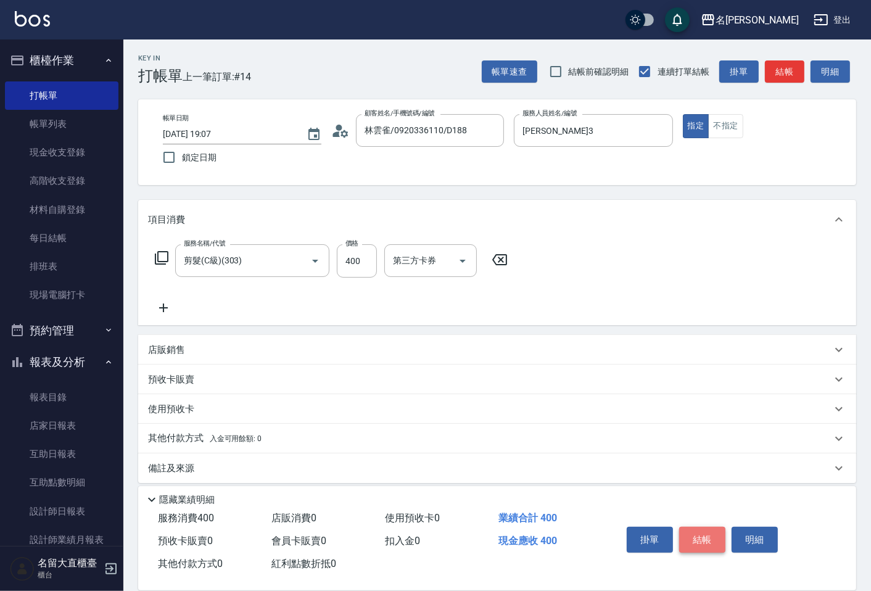
click at [697, 533] on button "結帳" at bounding box center [702, 540] width 46 height 26
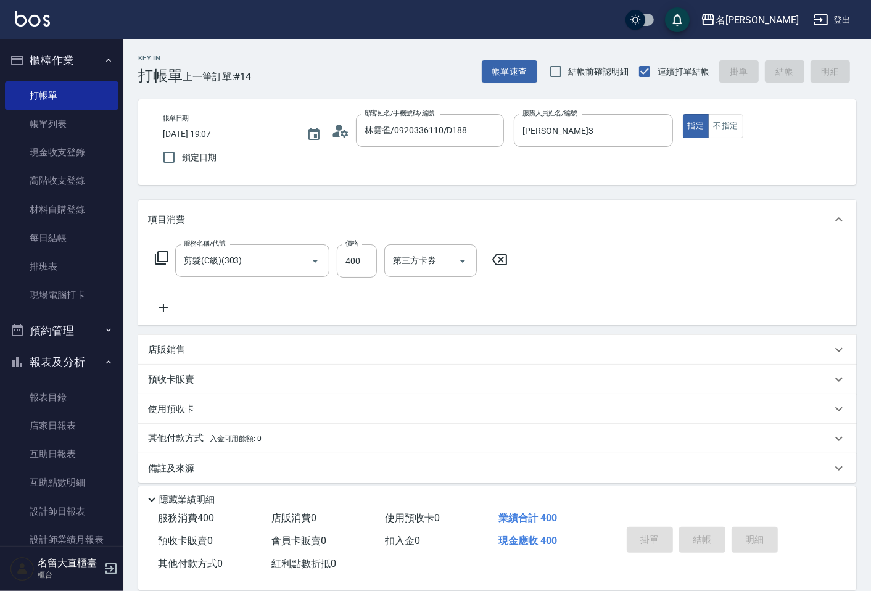
type input "[DATE] 19:30"
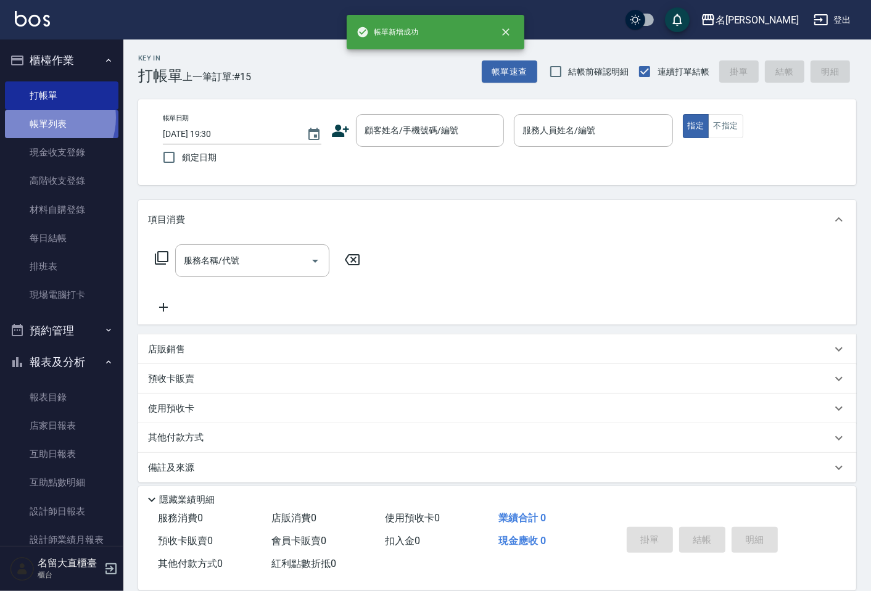
click at [44, 118] on link "帳單列表" at bounding box center [61, 124] width 113 height 28
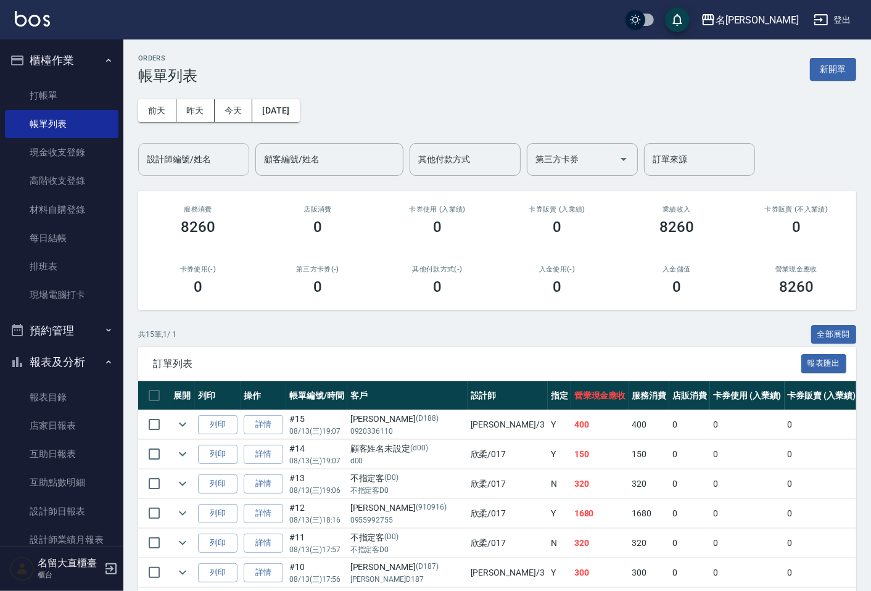
click at [189, 158] on input "設計師編號/姓名" at bounding box center [194, 160] width 100 height 22
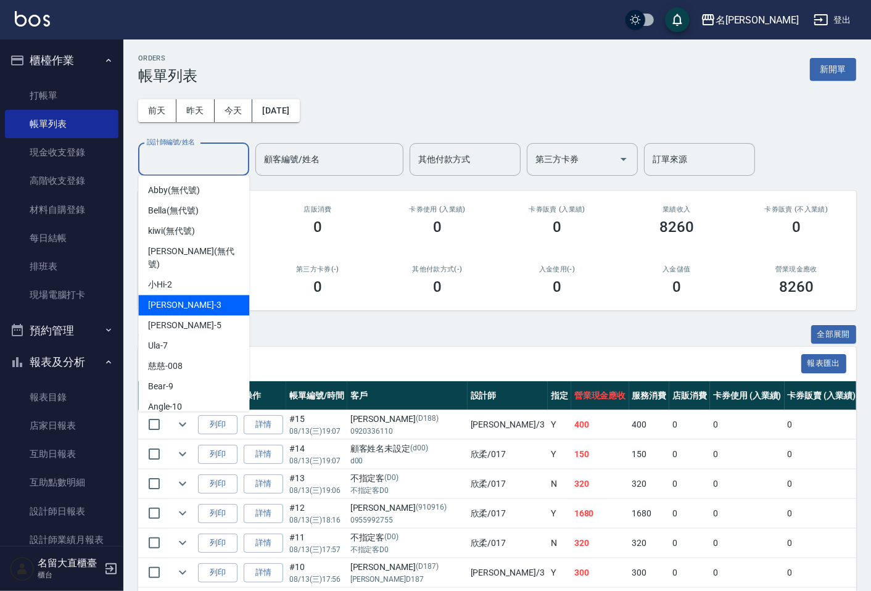
click at [180, 298] on span "[PERSON_NAME]3" at bounding box center [184, 304] width 73 height 13
type input "[PERSON_NAME]3"
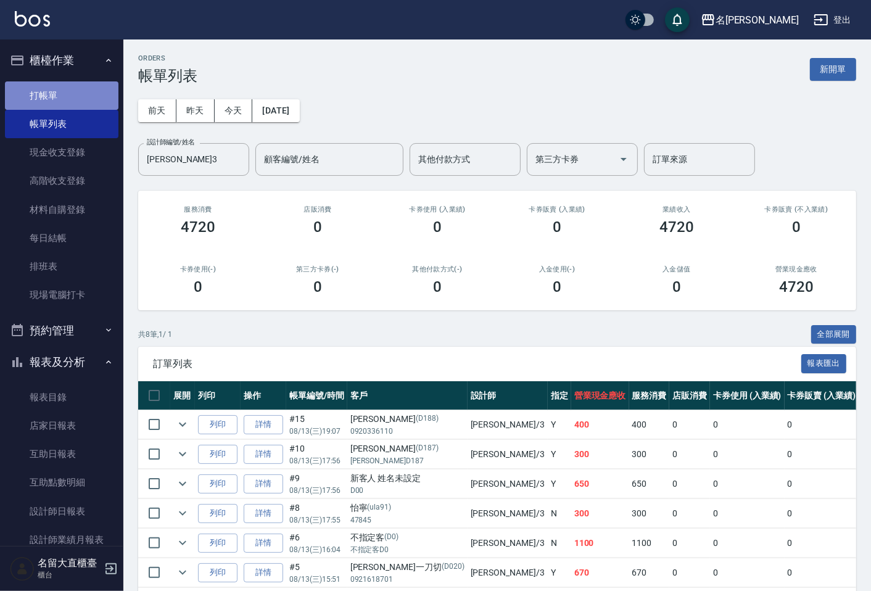
click at [102, 102] on link "打帳單" at bounding box center [61, 95] width 113 height 28
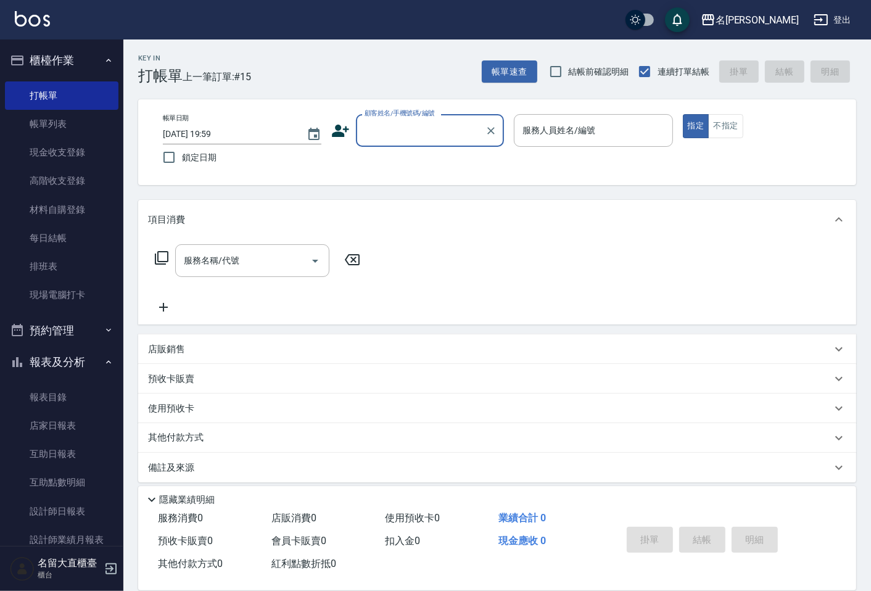
click at [361, 141] on input "顧客姓名/手機號碼/編號" at bounding box center [420, 131] width 118 height 22
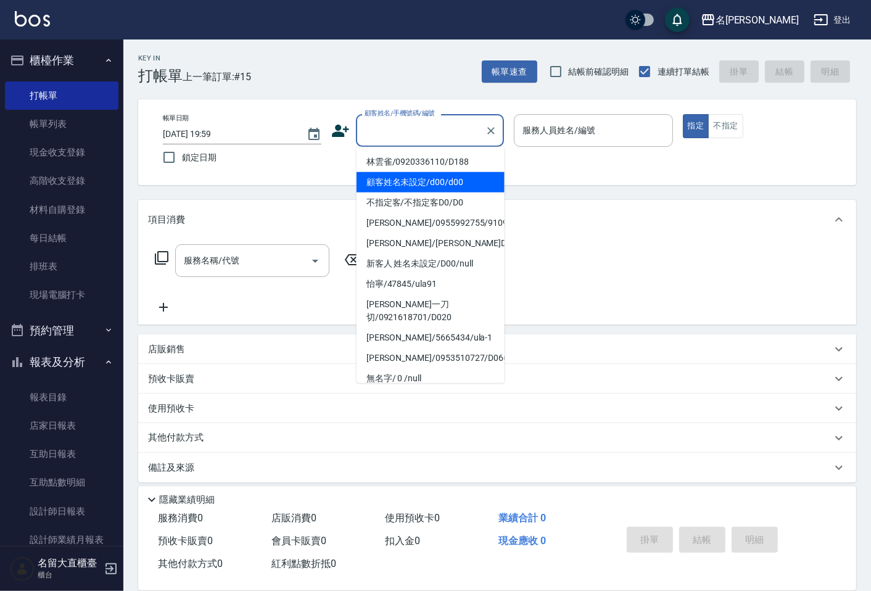
click at [430, 186] on li "顧客姓名未設定/d00/d00" at bounding box center [430, 182] width 148 height 20
type input "顧客姓名未設定/d00/d00"
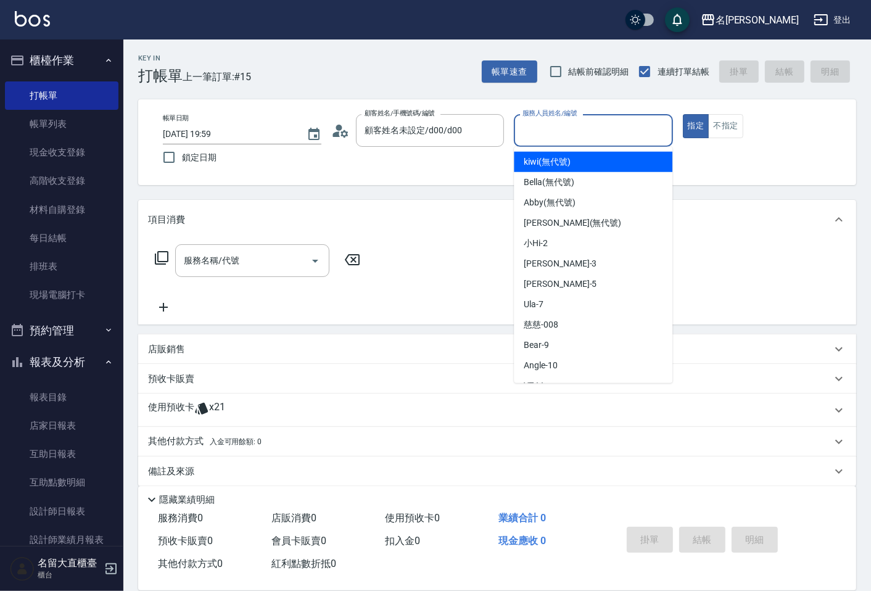
drag, startPoint x: 541, startPoint y: 130, endPoint x: 552, endPoint y: 162, distance: 34.5
click at [544, 138] on input "服務人員姓名/編號" at bounding box center [592, 131] width 147 height 22
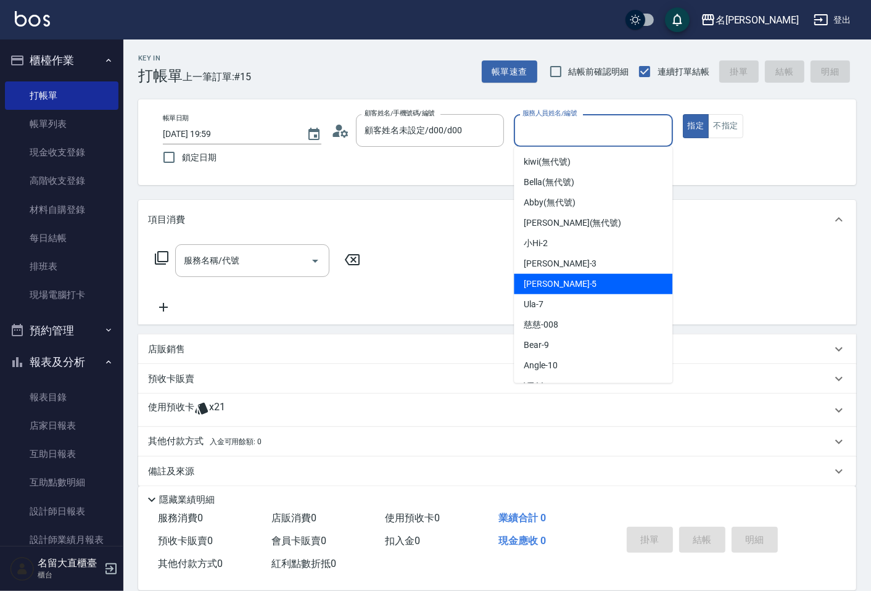
scroll to position [180, 0]
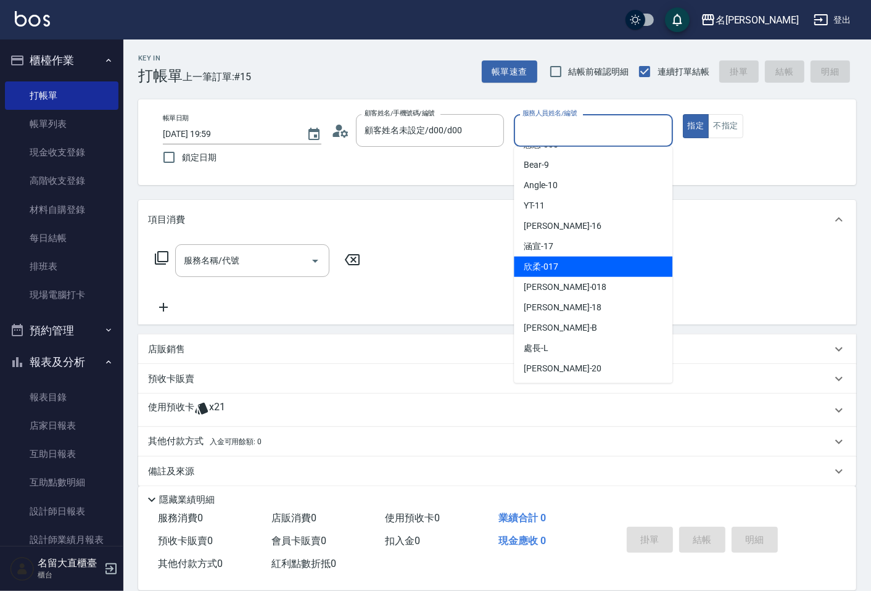
click at [543, 271] on span "欣柔 -017" at bounding box center [541, 266] width 35 height 13
type input "欣柔-017"
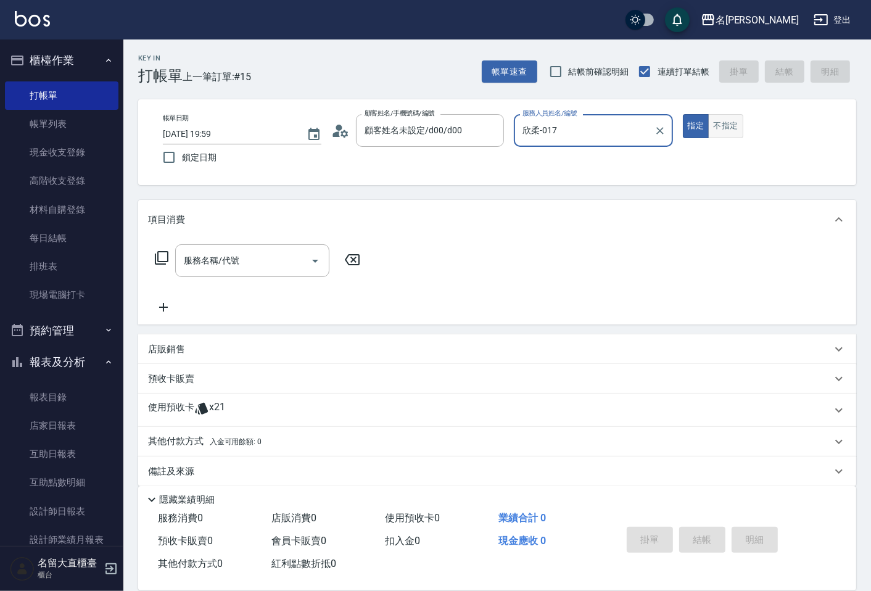
click at [714, 130] on button "不指定" at bounding box center [725, 126] width 35 height 24
click at [215, 266] on input "服務名稱/代號" at bounding box center [243, 261] width 125 height 22
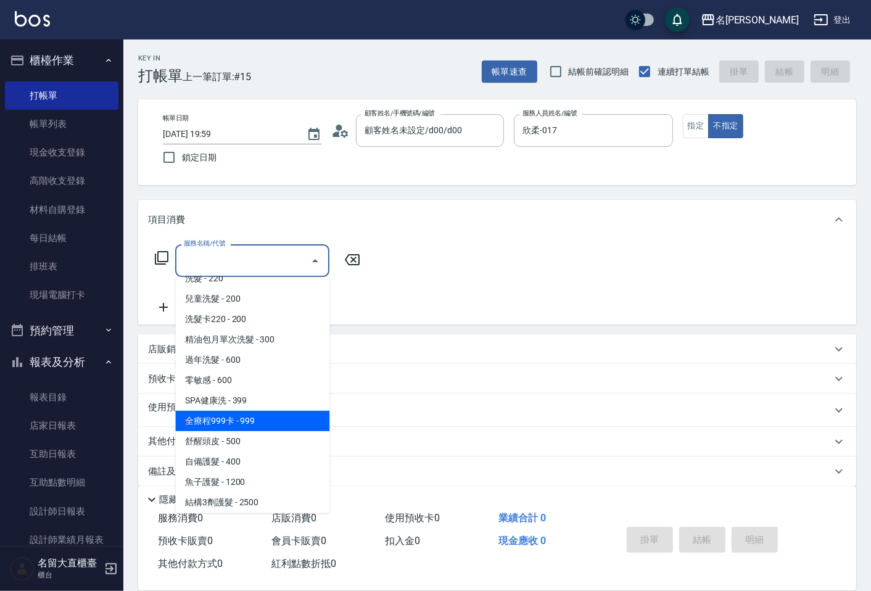
scroll to position [411, 0]
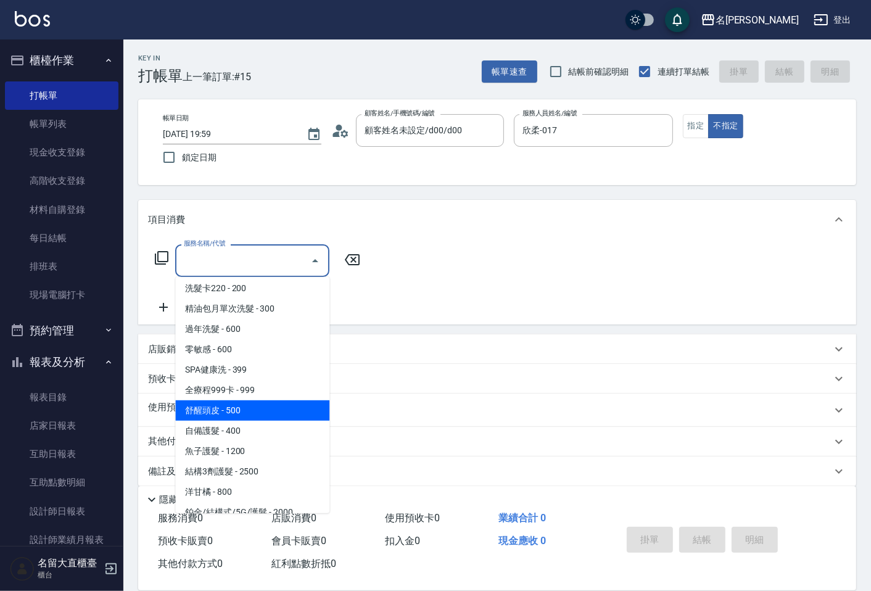
click at [230, 414] on span "舒醒頭皮 - 500" at bounding box center [252, 410] width 154 height 20
type input "舒醒頭皮(517)"
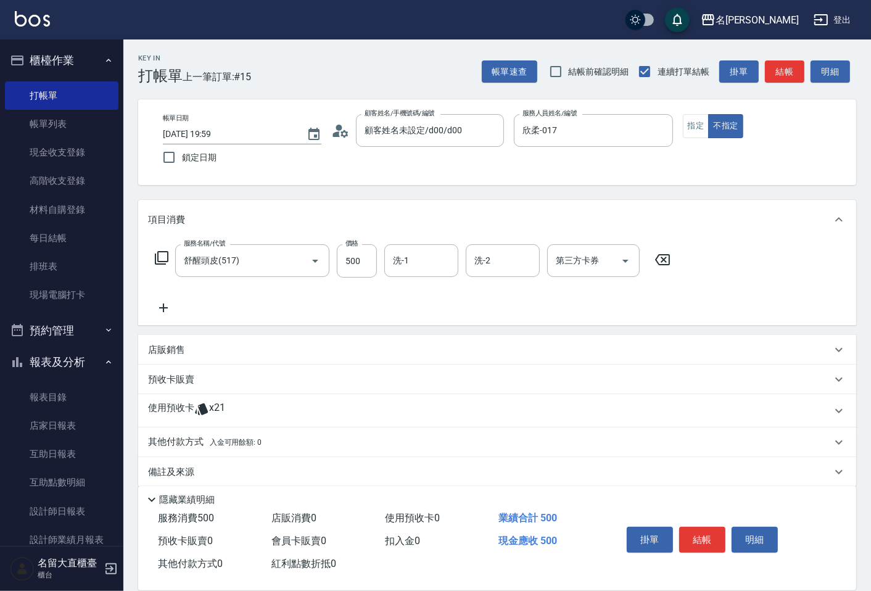
click at [382, 247] on div "服務名稱/代號 舒醒頭皮(517) 服務名稱/代號 價格 500 價格 洗-1 洗-1 洗-2 洗-2 第三方卡券 第三方卡券" at bounding box center [413, 260] width 530 height 33
click at [367, 252] on input "500" at bounding box center [357, 260] width 40 height 33
type input "600"
click at [158, 311] on icon at bounding box center [163, 307] width 31 height 15
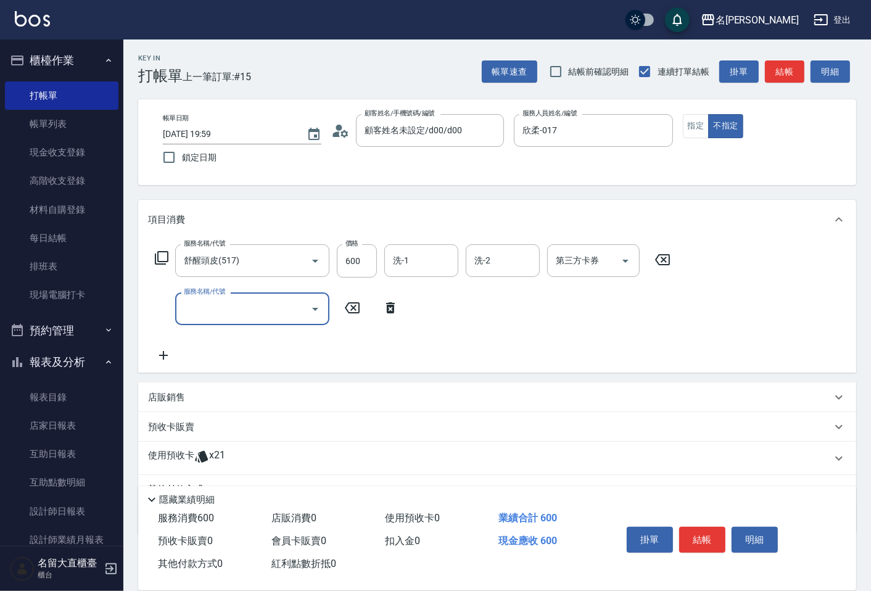
click at [187, 310] on input "服務名稱/代號" at bounding box center [243, 309] width 125 height 22
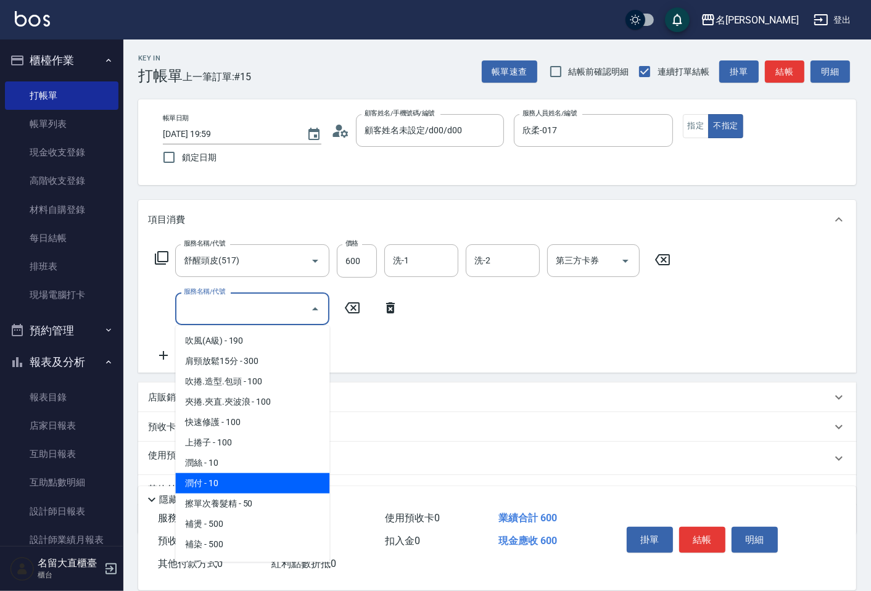
scroll to position [1027, 0]
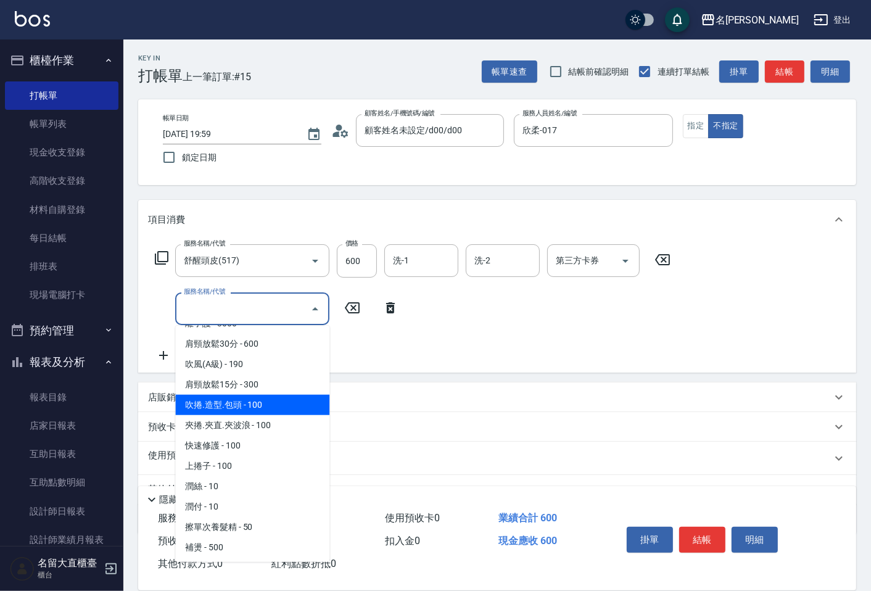
click at [231, 395] on span "吹捲.造型.包頭 - 100" at bounding box center [252, 405] width 154 height 20
type input "吹捲.造型.包頭(708)"
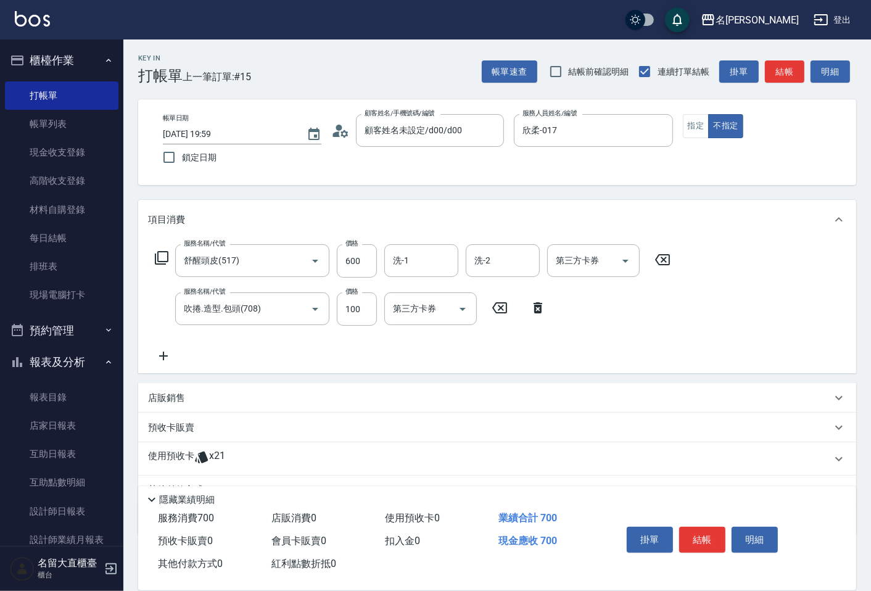
click at [165, 355] on icon at bounding box center [163, 356] width 9 height 9
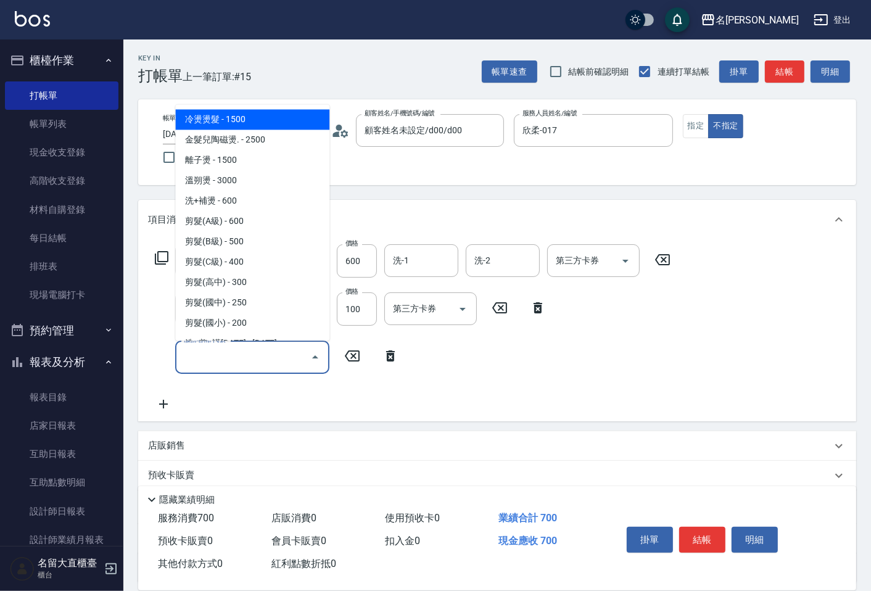
click at [189, 354] on input "服務名稱/代號" at bounding box center [243, 357] width 125 height 22
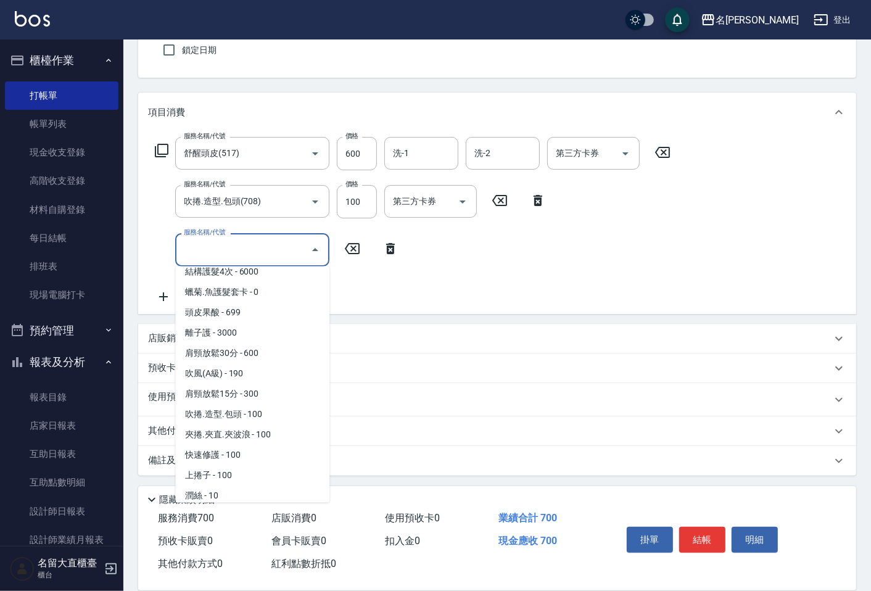
scroll to position [1096, 0]
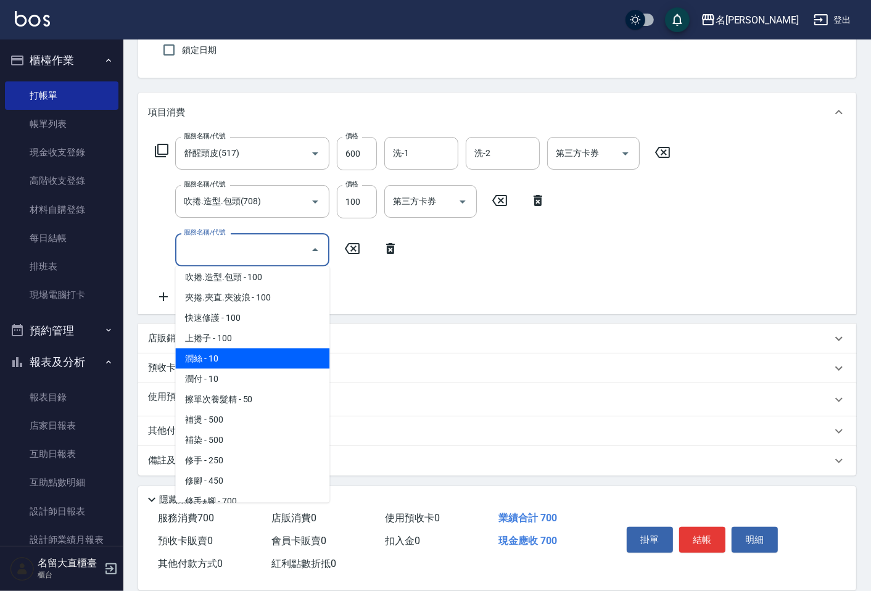
click at [220, 353] on span "潤絲 - 10" at bounding box center [252, 358] width 154 height 20
type input "潤絲(802)"
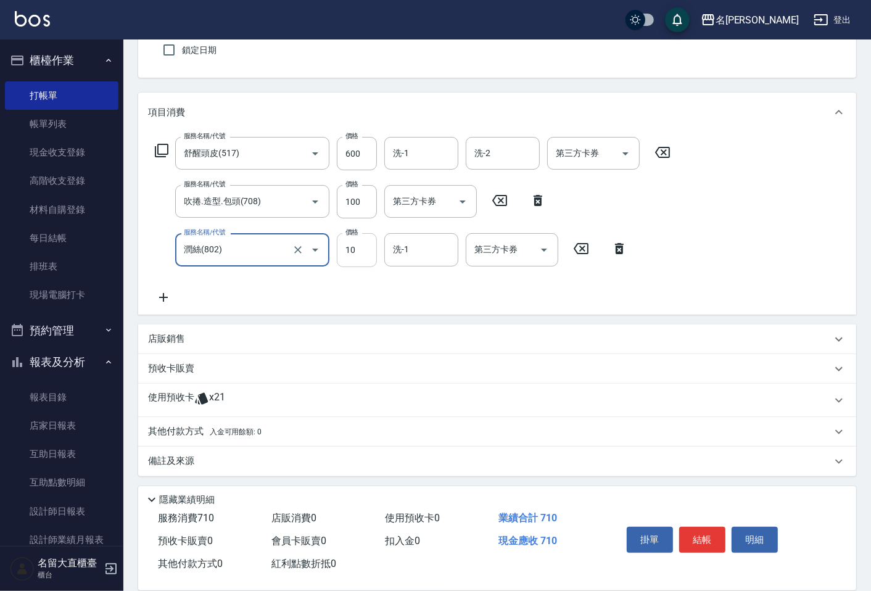
click at [370, 244] on input "10" at bounding box center [357, 249] width 40 height 33
type input "20"
click at [693, 527] on button "結帳" at bounding box center [702, 540] width 46 height 26
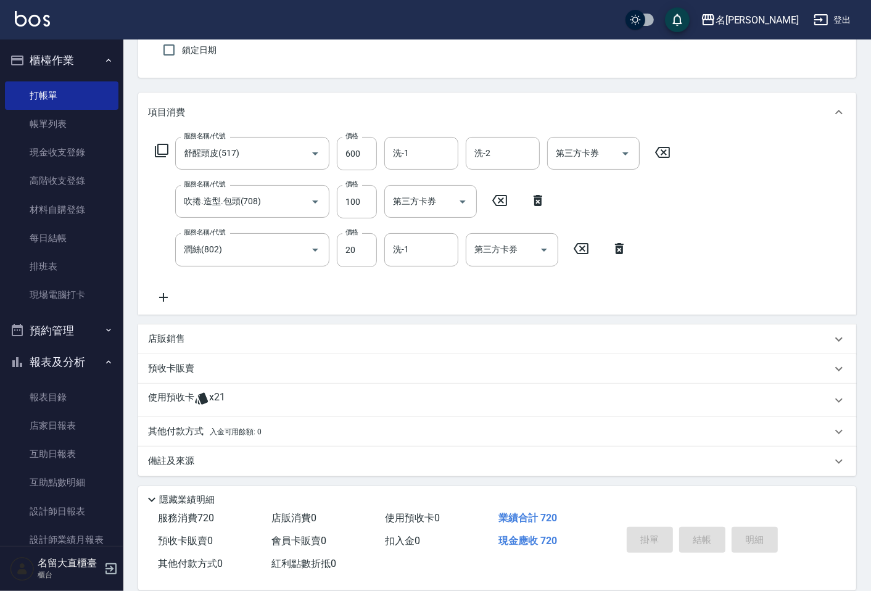
type input "[DATE] 20:00"
